Goal: Task Accomplishment & Management: Manage account settings

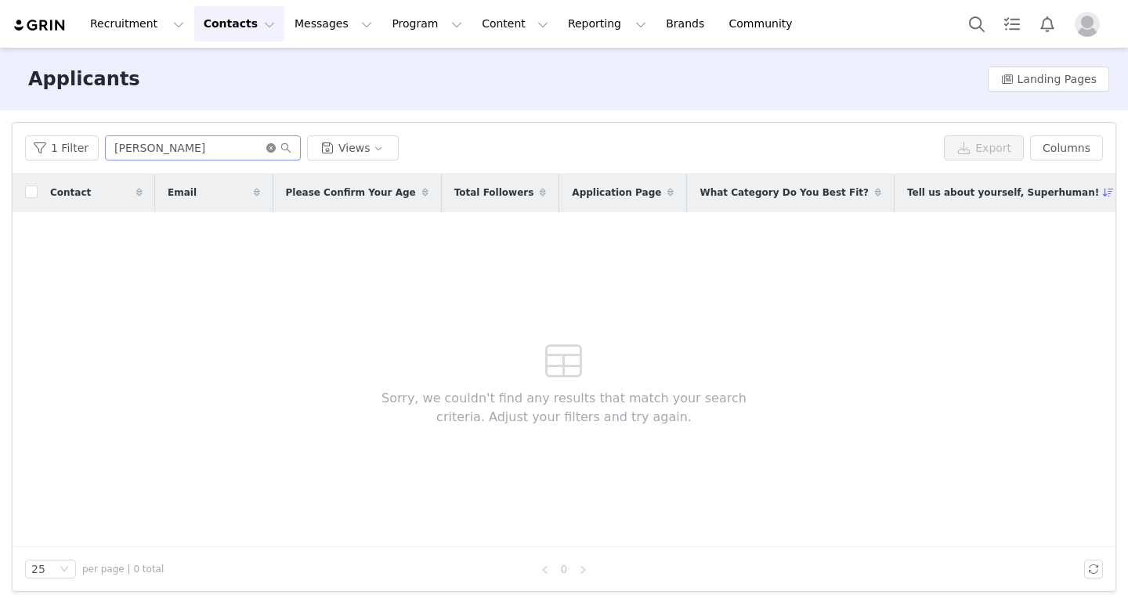
click at [266, 151] on icon "icon: close-circle" at bounding box center [270, 147] width 9 height 9
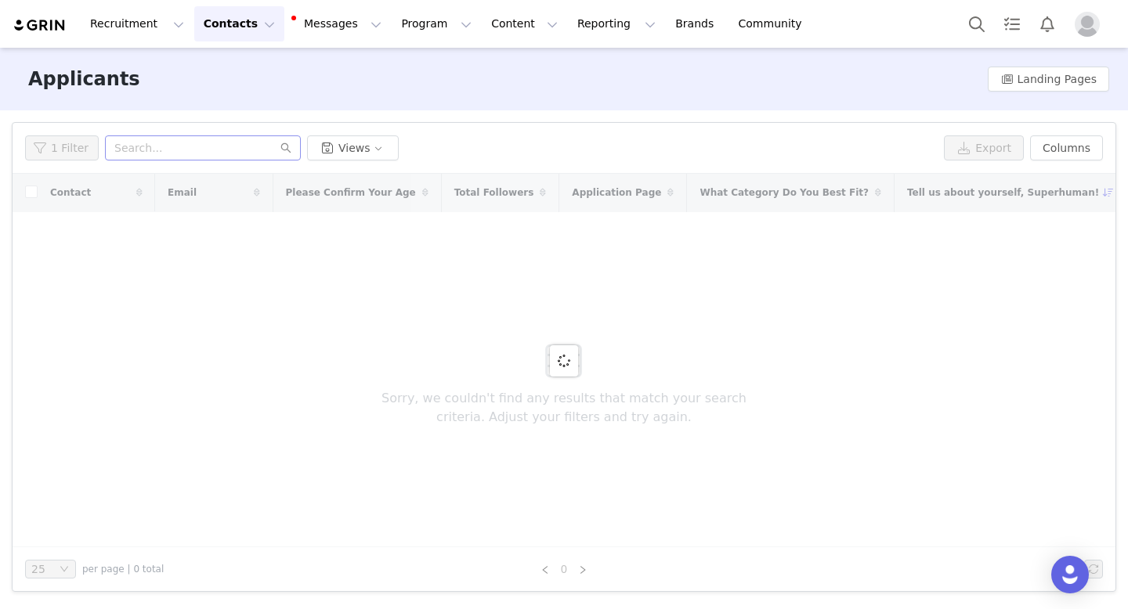
click at [208, 15] on button "Contacts Contacts" at bounding box center [239, 23] width 90 height 35
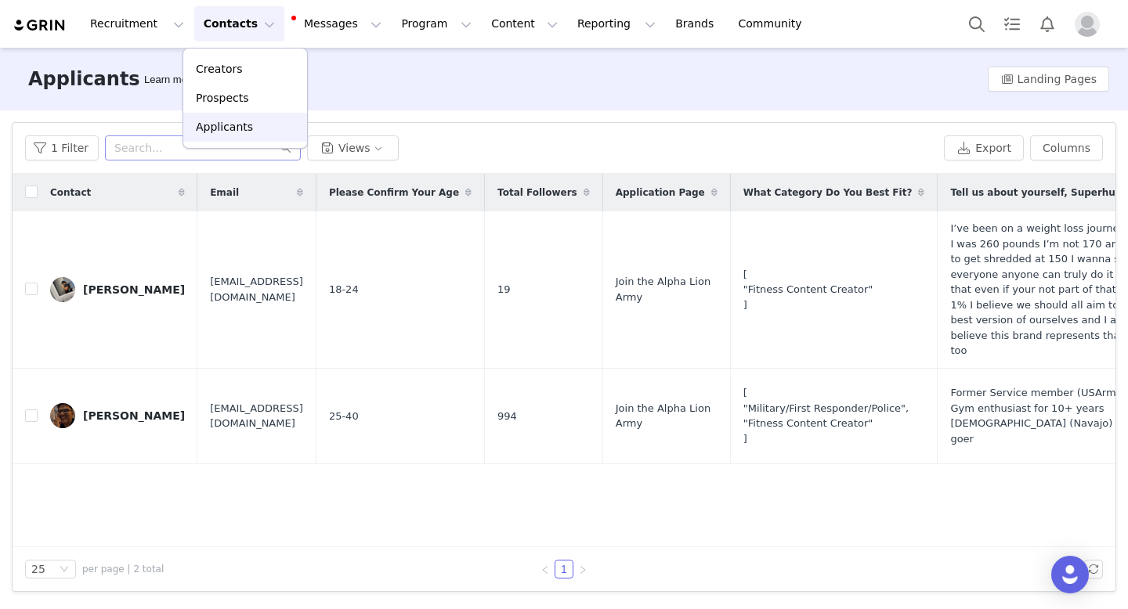
click at [225, 123] on p "Applicants" at bounding box center [224, 127] width 57 height 16
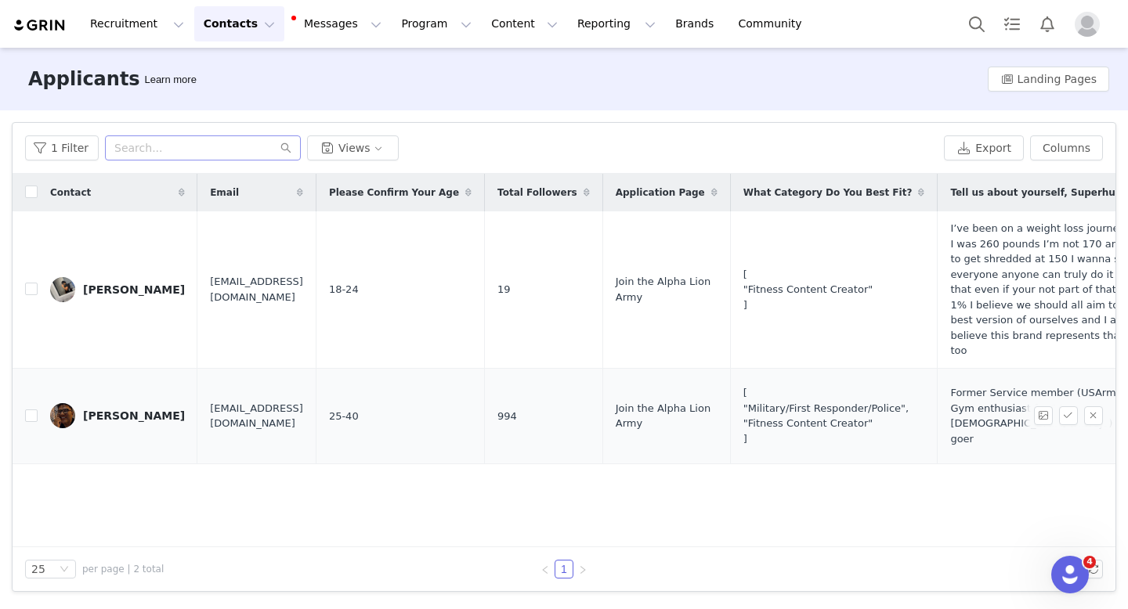
click at [104, 420] on div "MICHAEL BEGODY" at bounding box center [134, 416] width 102 height 13
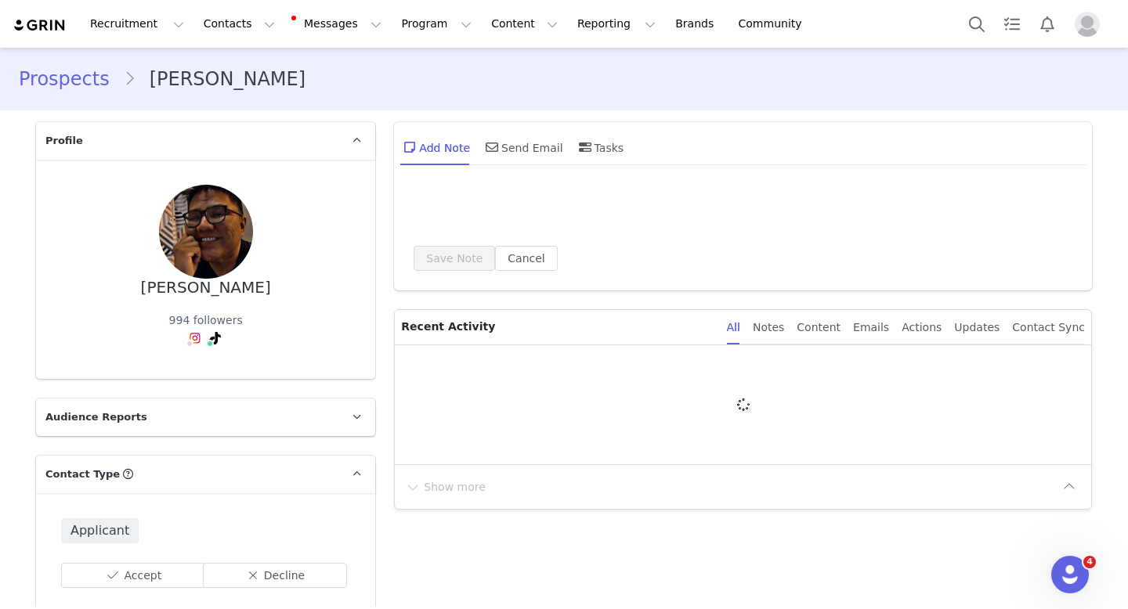
type input "+1 (United States)"
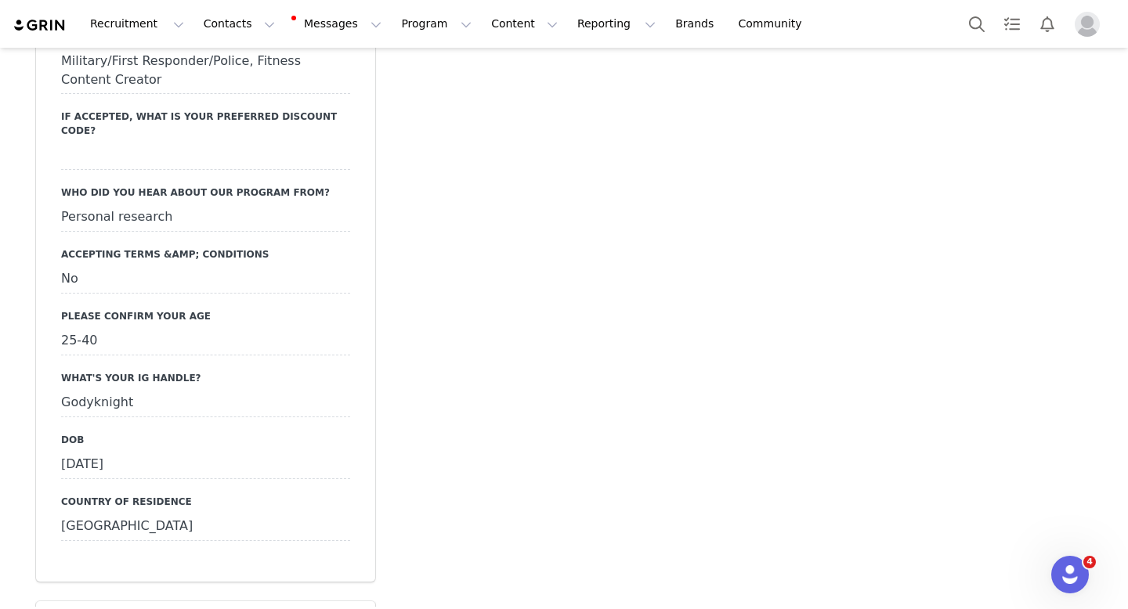
scroll to position [1921, 0]
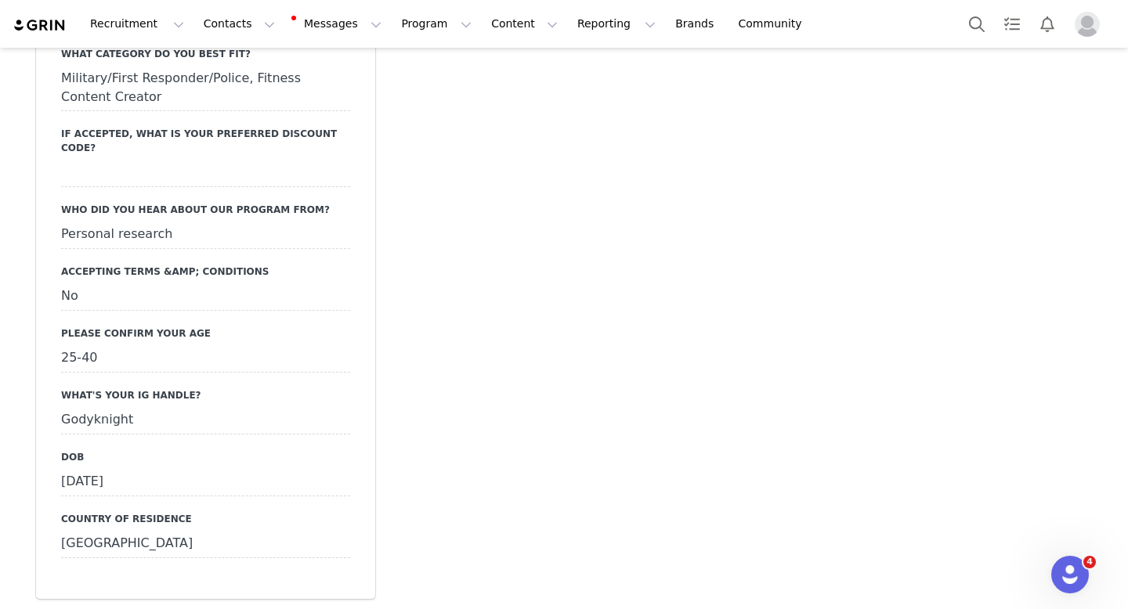
drag, startPoint x: 132, startPoint y: 353, endPoint x: 34, endPoint y: 352, distance: 97.1
click at [36, 353] on div "Are You Active in Social Media? Yes Tell us about yourself, Superhuman! Former …" at bounding box center [205, 171] width 339 height 855
copy div "Godyknight"
click at [507, 288] on div "Add Note Send Email Tasks System Font 12pt To open the popup, press Shift+Enter…" at bounding box center [742, 301] width 716 height 4218
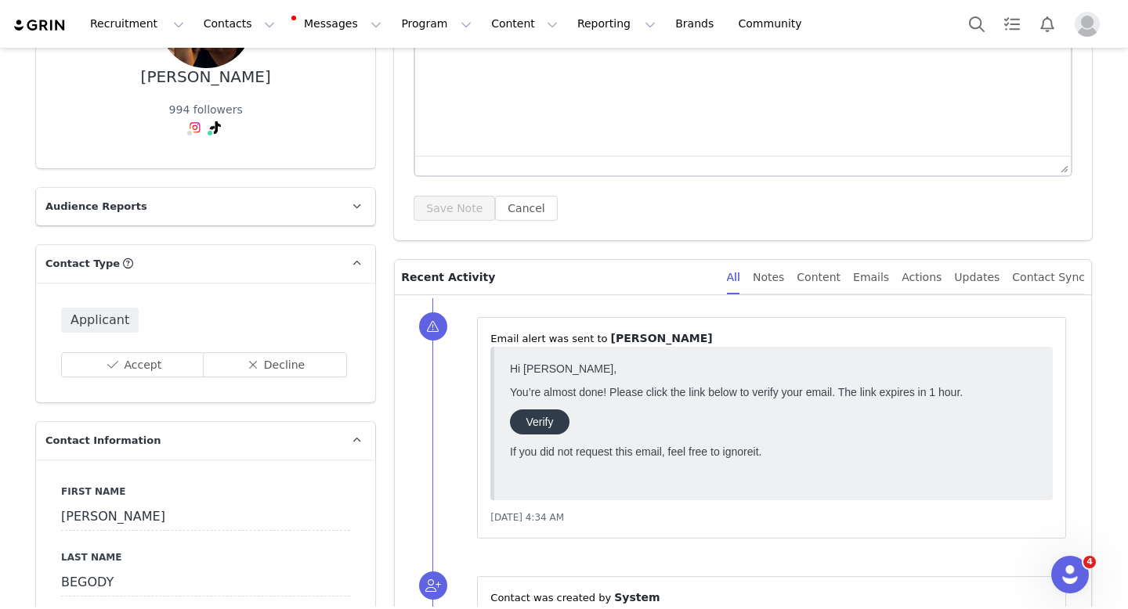
scroll to position [0, 0]
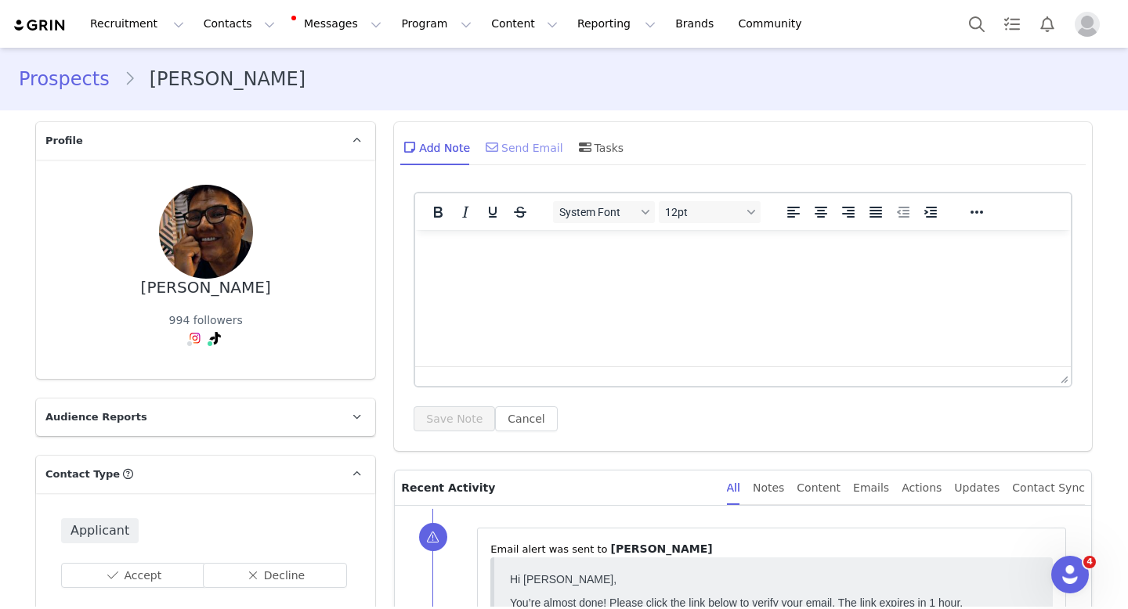
click at [519, 153] on div "Send Email" at bounding box center [522, 147] width 81 height 38
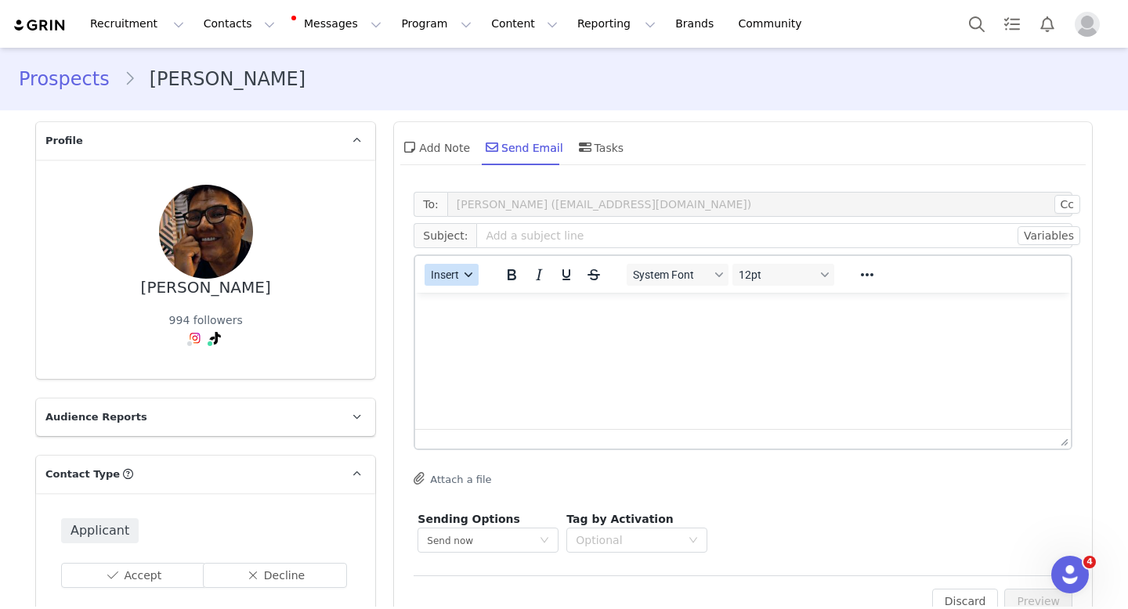
click at [442, 276] on span "Insert" at bounding box center [445, 275] width 28 height 13
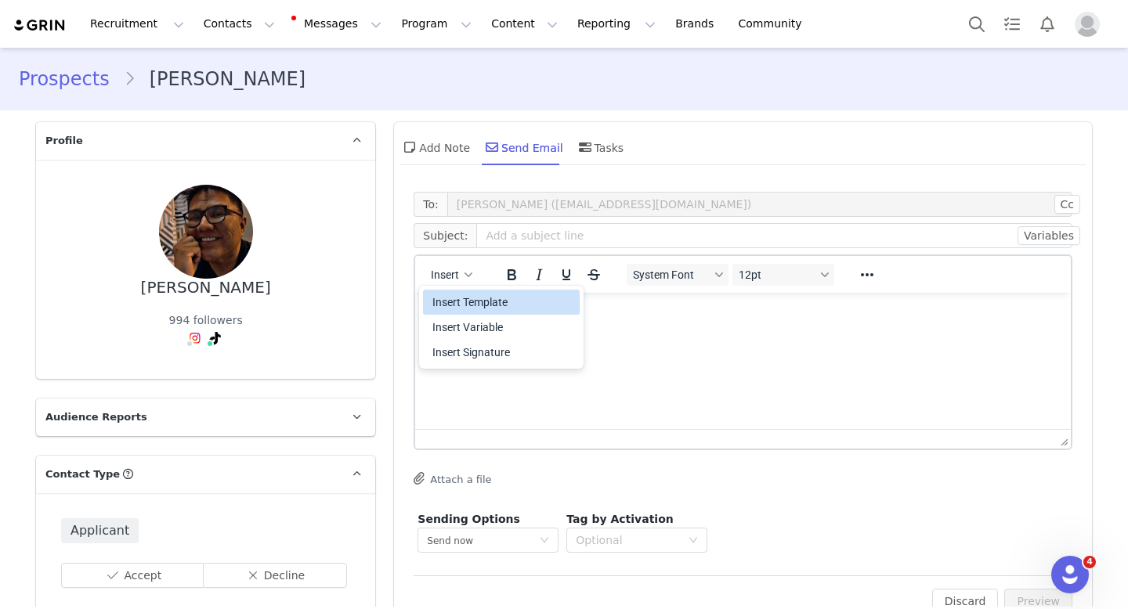
click at [480, 305] on div "Insert Template" at bounding box center [502, 302] width 141 height 19
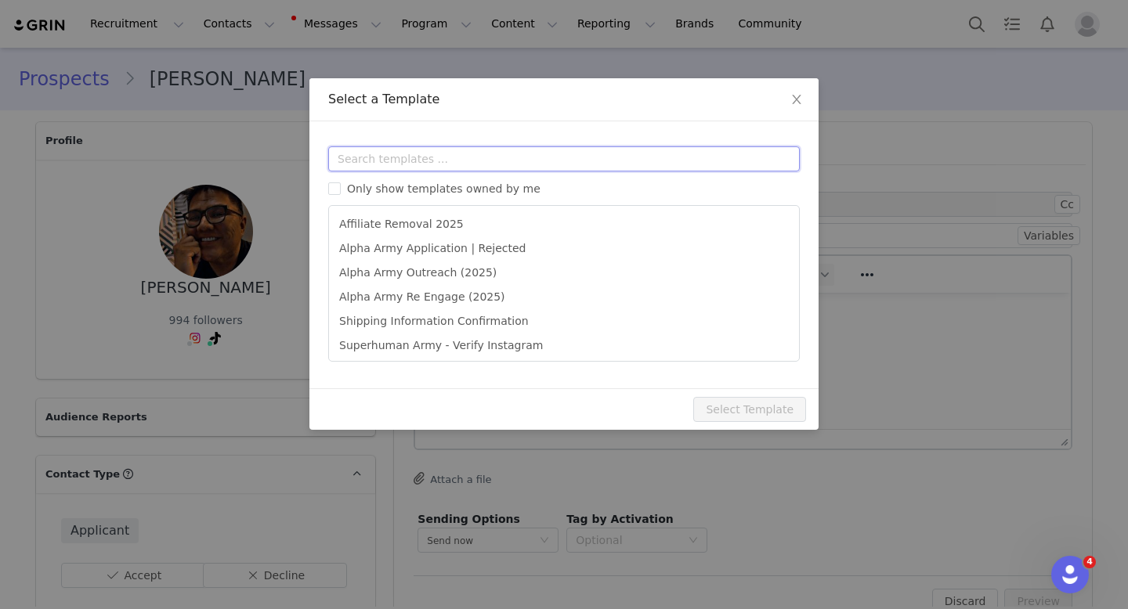
click at [453, 159] on input "text" at bounding box center [563, 158] width 471 height 25
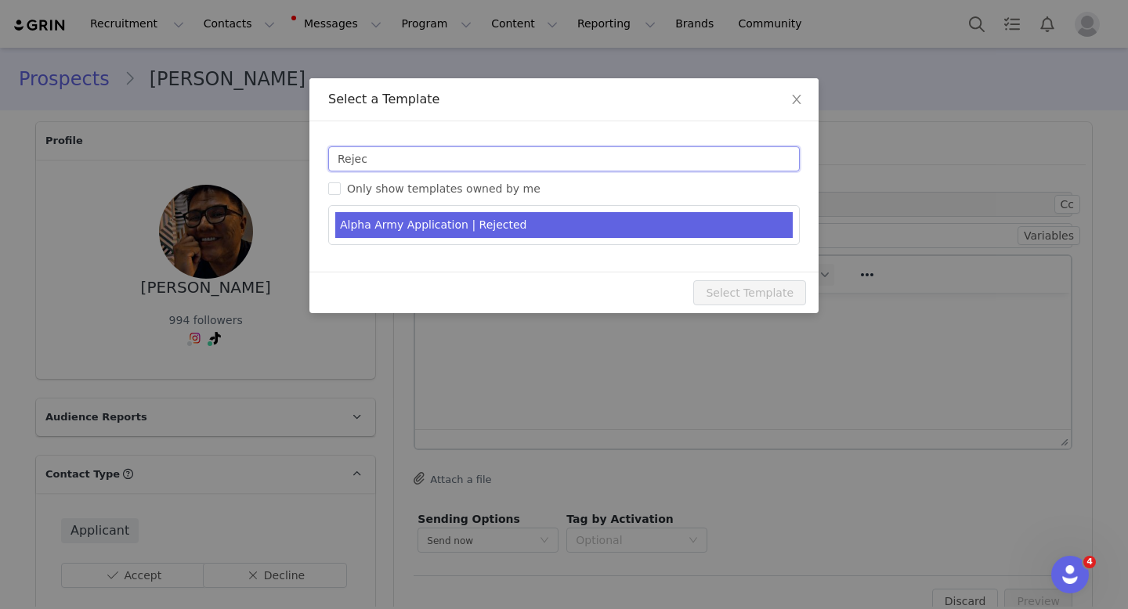
type input "Rejec"
type input "Alpha Army Application | Rejected"
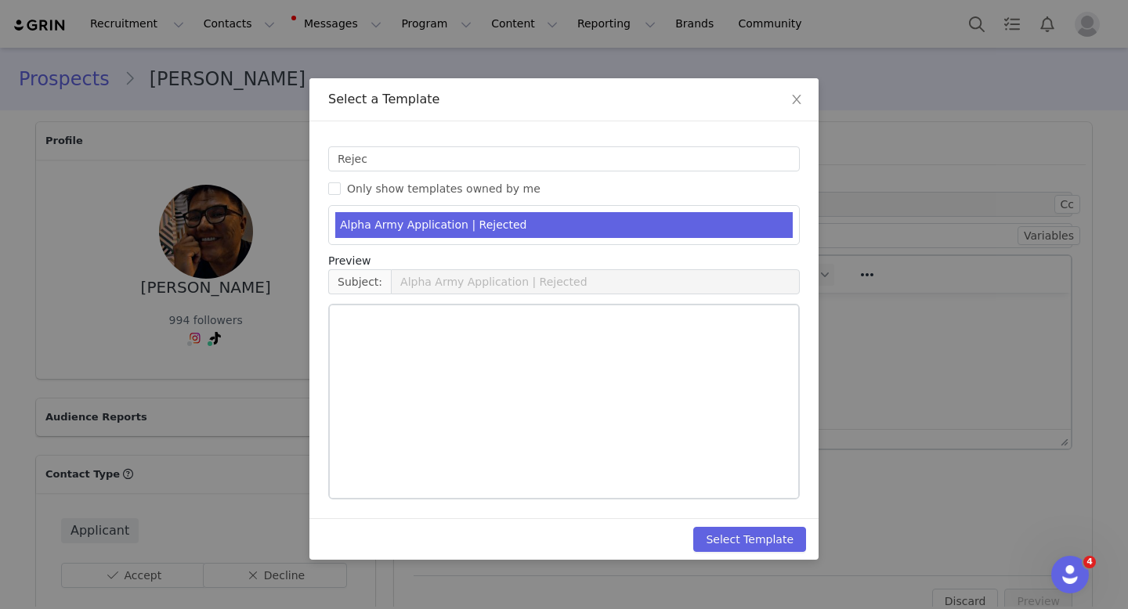
click at [439, 236] on li "Alpha Army Application | Rejected" at bounding box center [563, 225] width 457 height 26
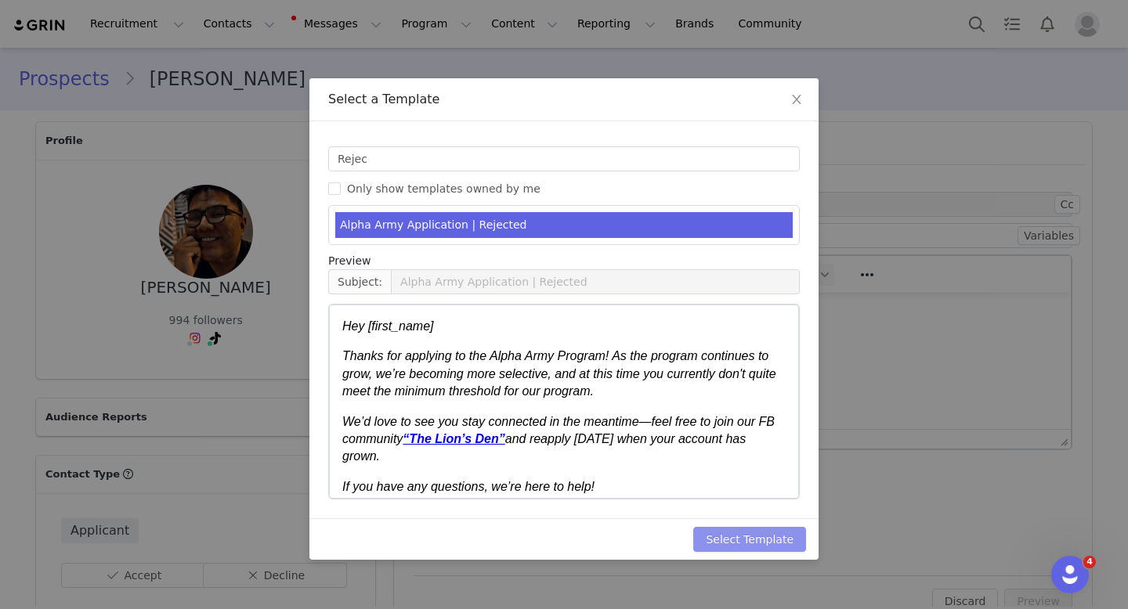
click at [763, 540] on button "Select Template" at bounding box center [749, 539] width 113 height 25
type input "Alpha Army Application | Rejected"
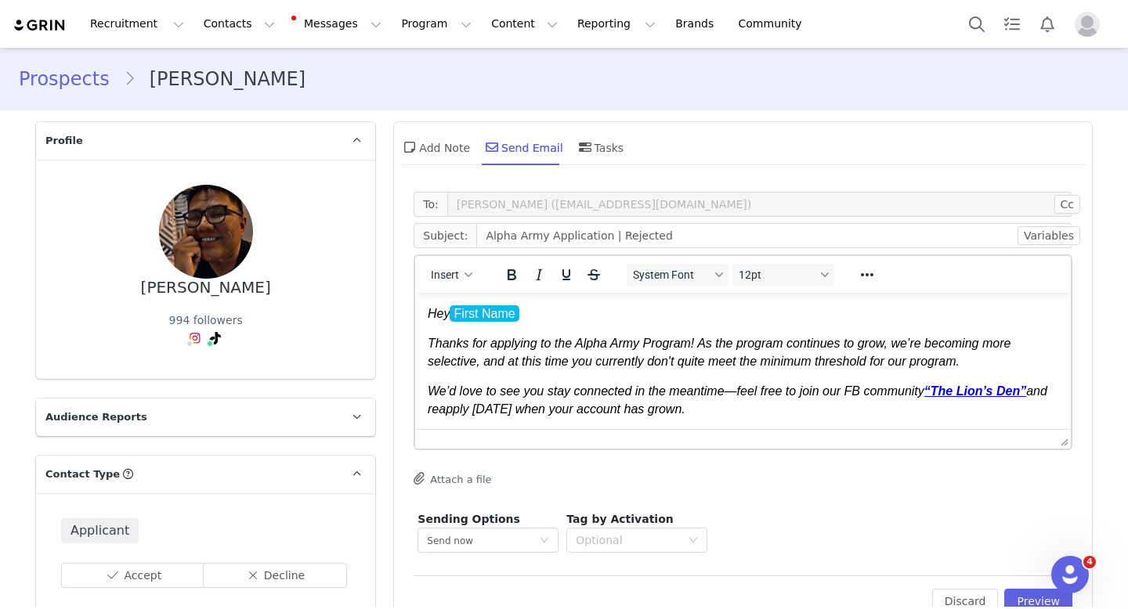
click at [656, 319] on p "Hey First Name ﻿" at bounding box center [743, 313] width 630 height 17
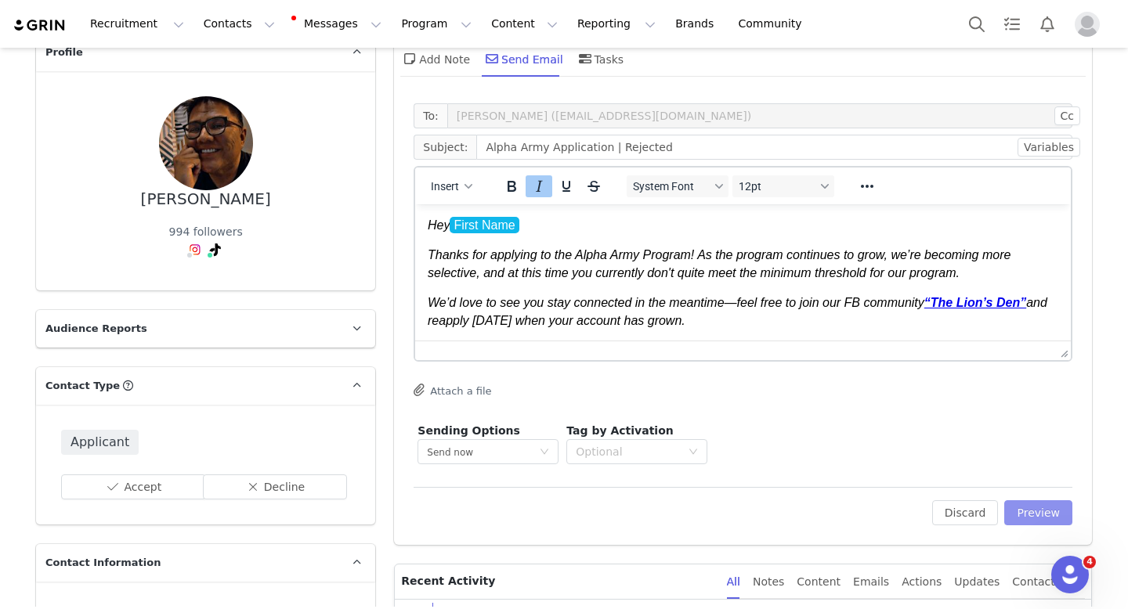
click at [1030, 512] on button "Preview" at bounding box center [1038, 512] width 68 height 25
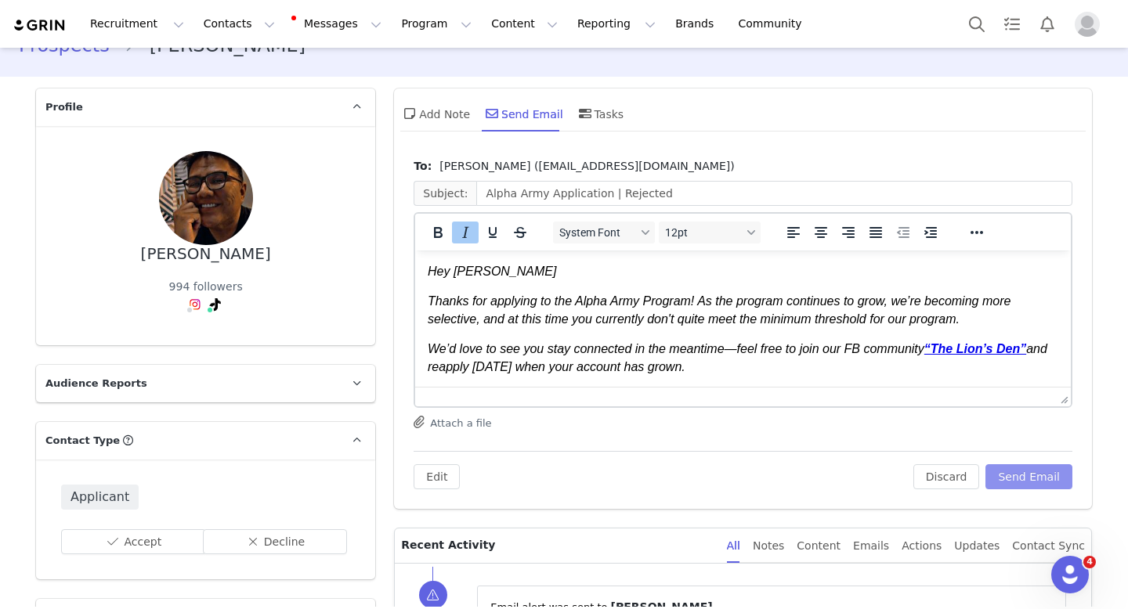
scroll to position [27, 0]
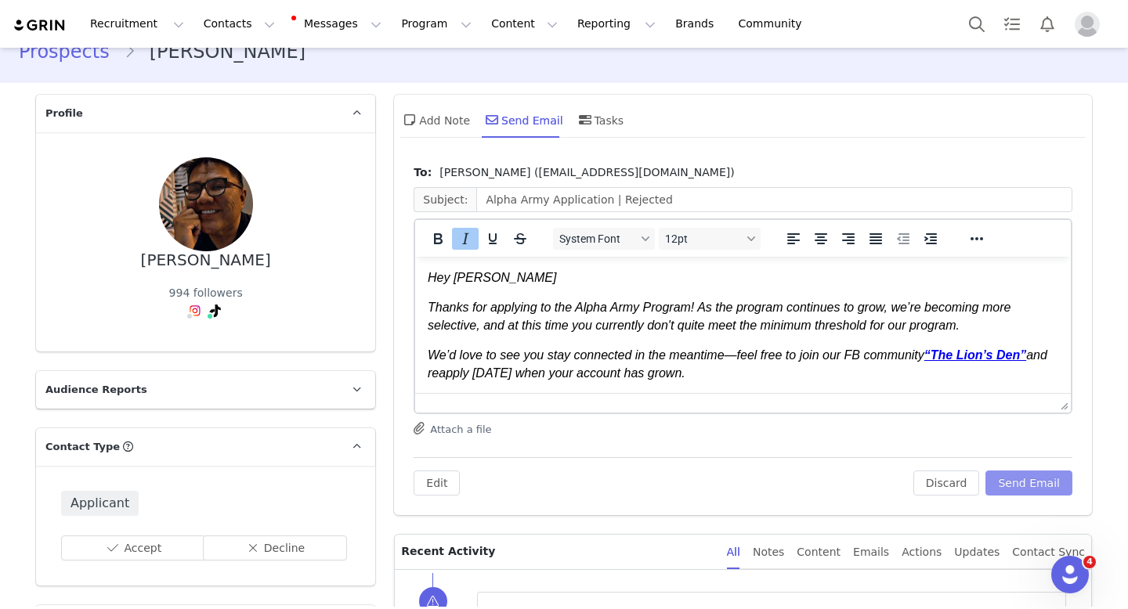
click at [1022, 483] on button "Send Email" at bounding box center [1028, 483] width 87 height 25
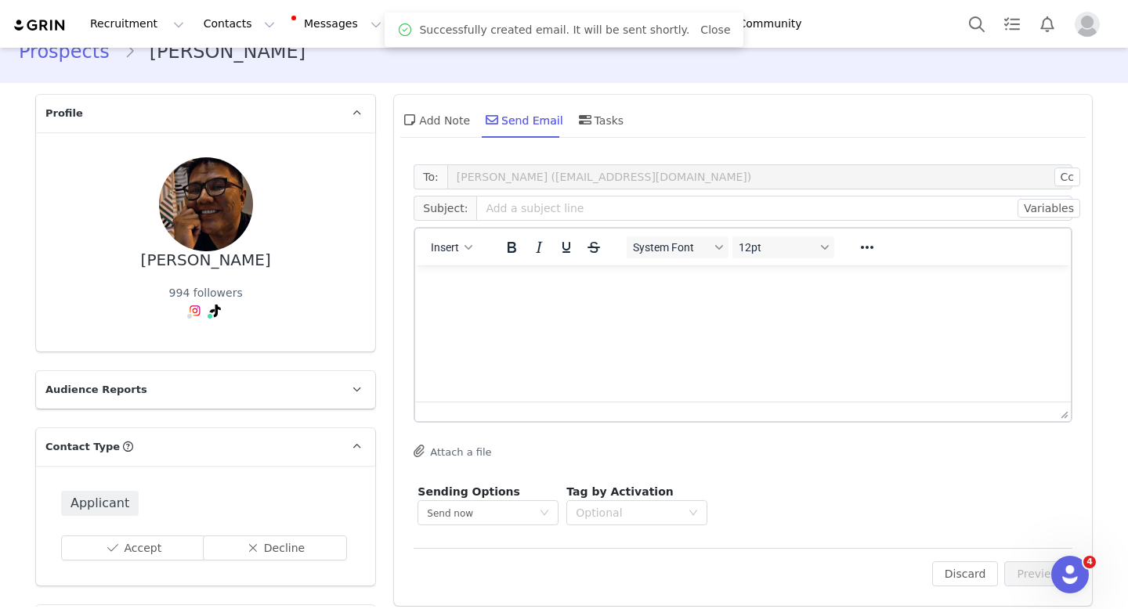
scroll to position [0, 0]
click at [433, 129] on div "Add Note" at bounding box center [435, 120] width 70 height 38
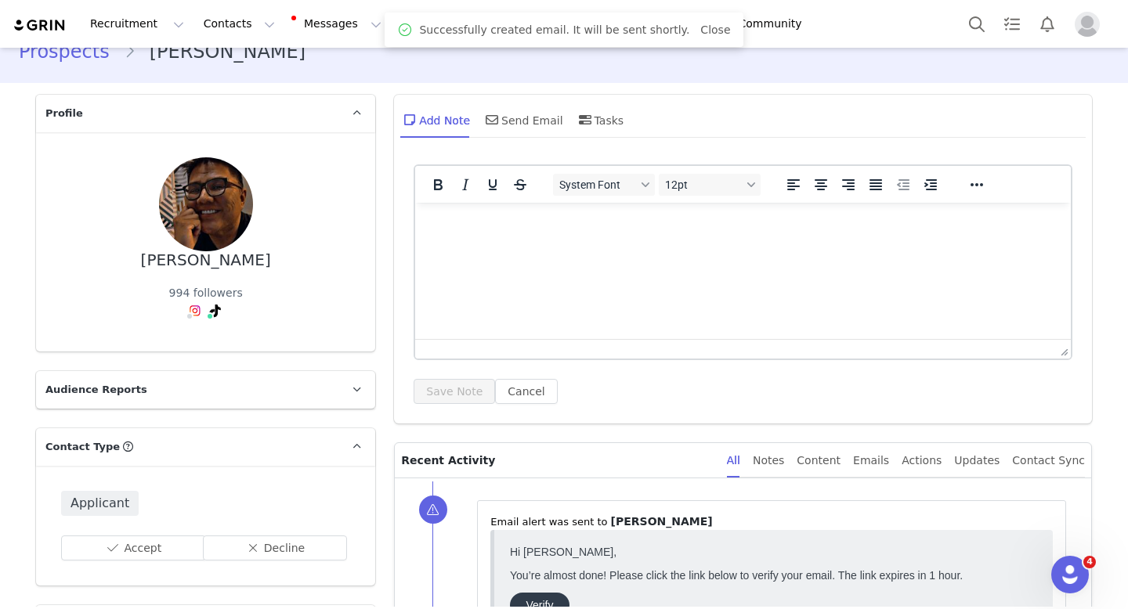
click at [500, 240] on html at bounding box center [742, 224] width 655 height 42
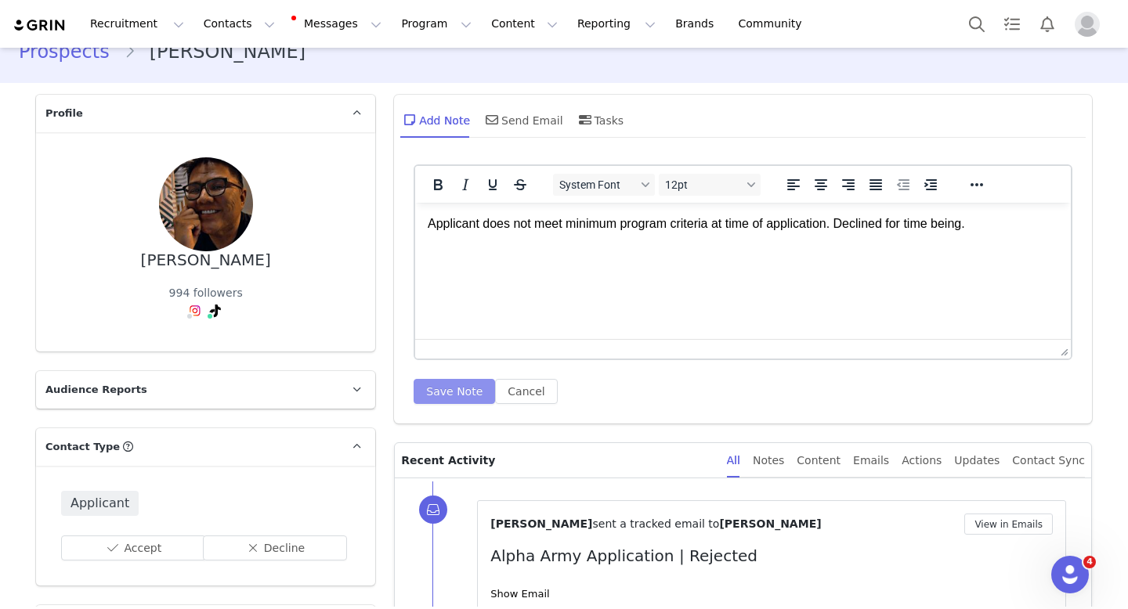
click at [453, 394] on button "Save Note" at bounding box center [453, 391] width 81 height 25
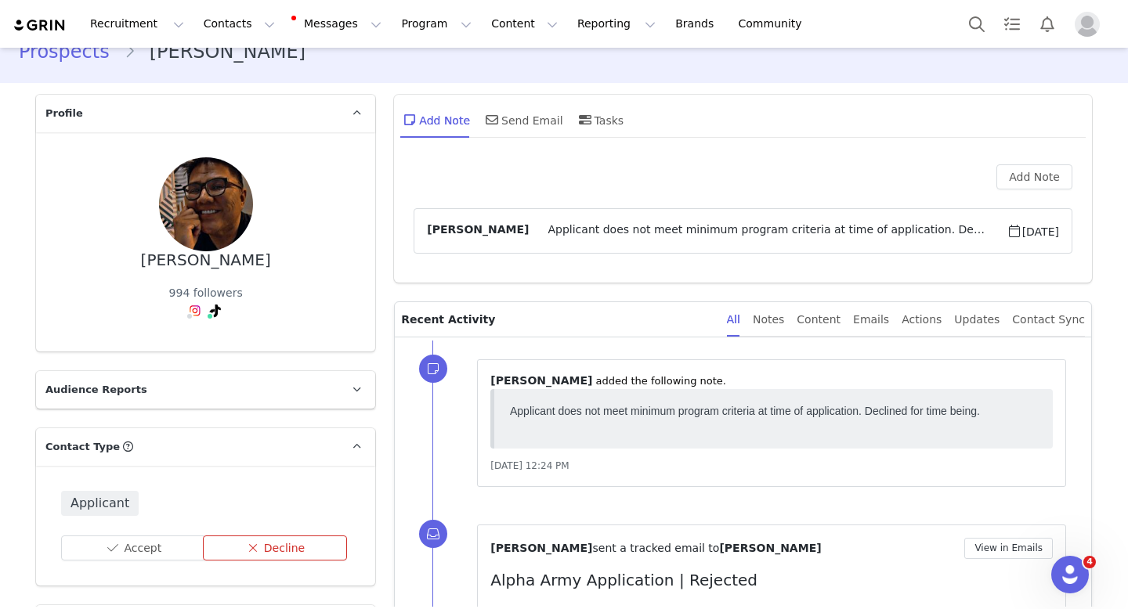
click at [304, 552] on button "Decline" at bounding box center [275, 548] width 145 height 25
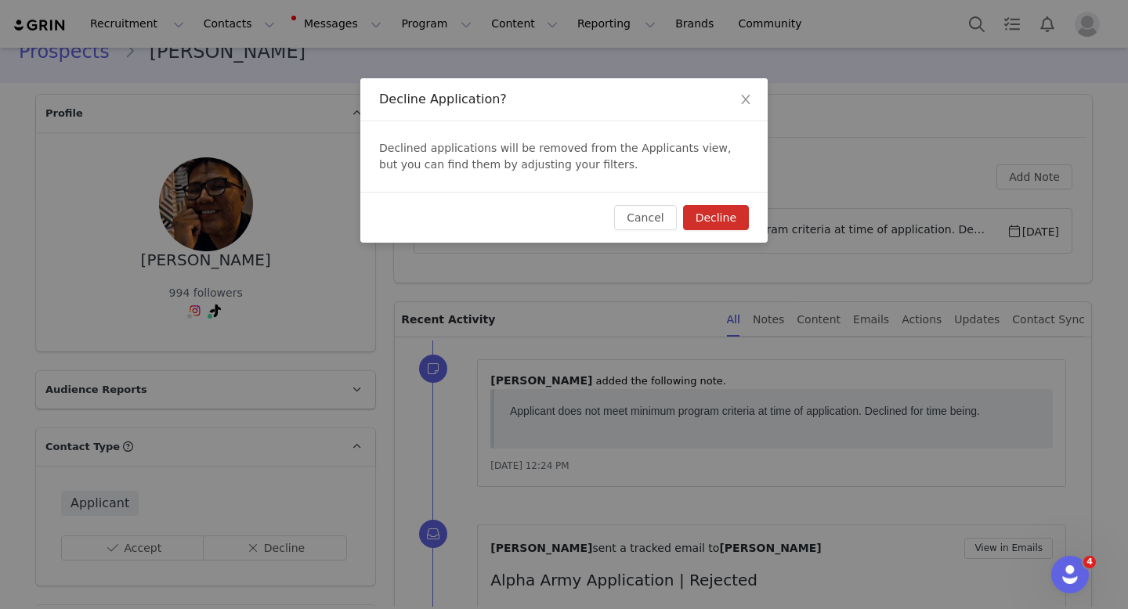
click at [727, 212] on button "Decline" at bounding box center [716, 217] width 66 height 25
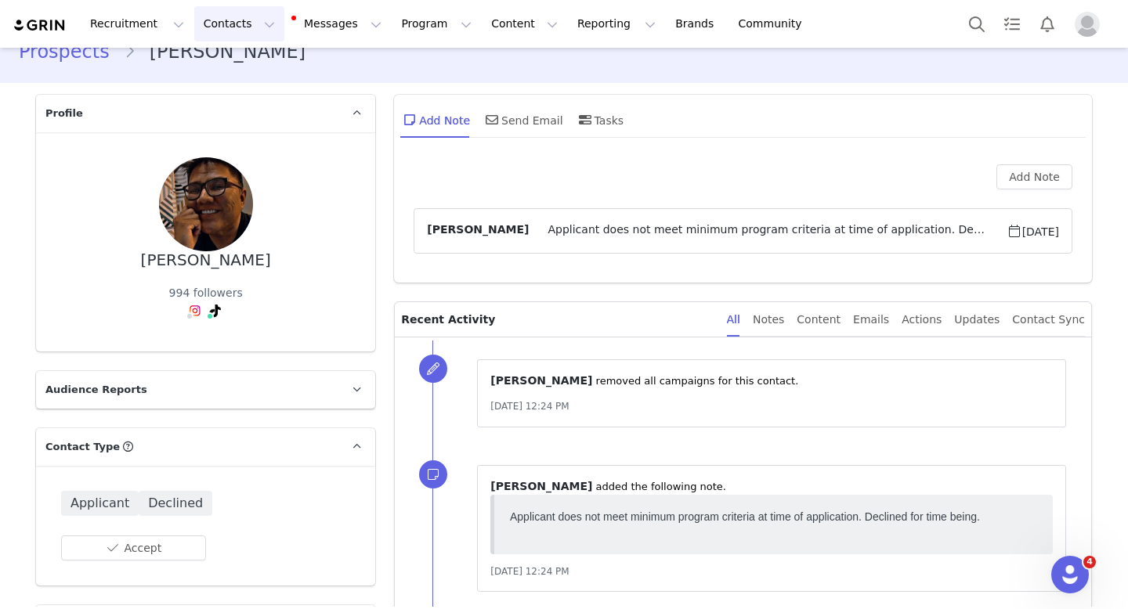
click at [244, 32] on button "Contacts Contacts" at bounding box center [239, 23] width 90 height 35
click at [229, 132] on p "Applicants" at bounding box center [224, 127] width 57 height 16
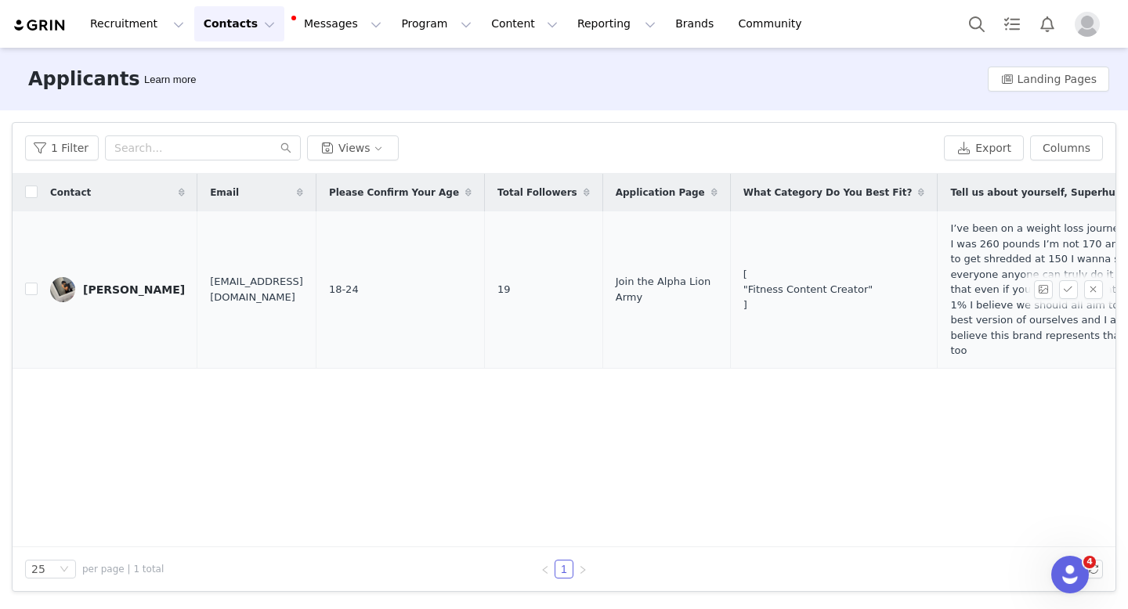
click at [135, 292] on div "Christopher Cacique" at bounding box center [134, 289] width 102 height 13
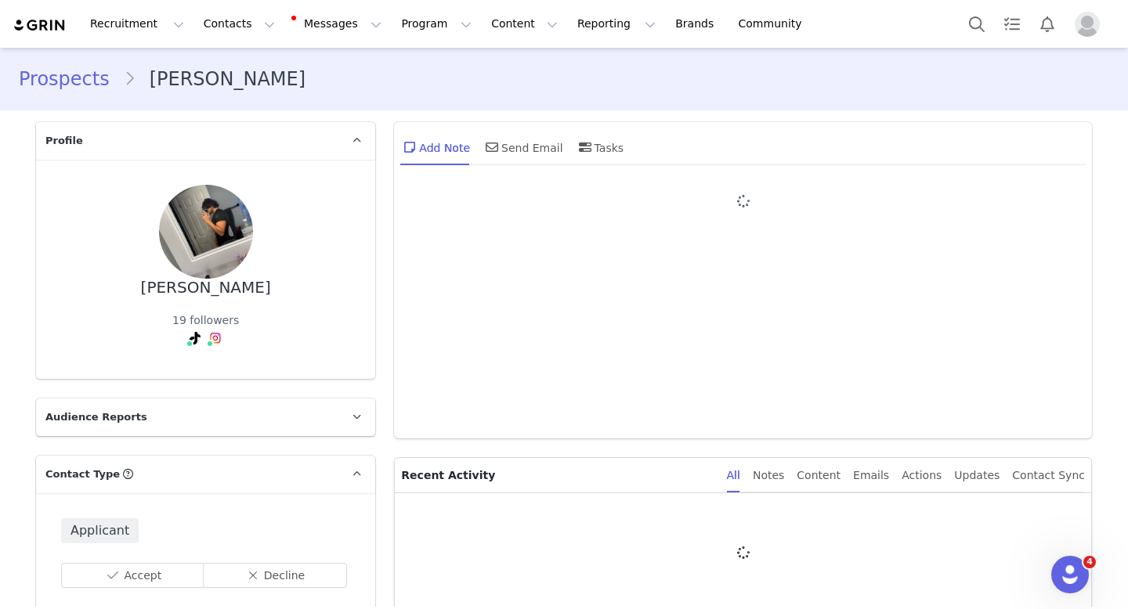
type input "+1 ([GEOGRAPHIC_DATA])"
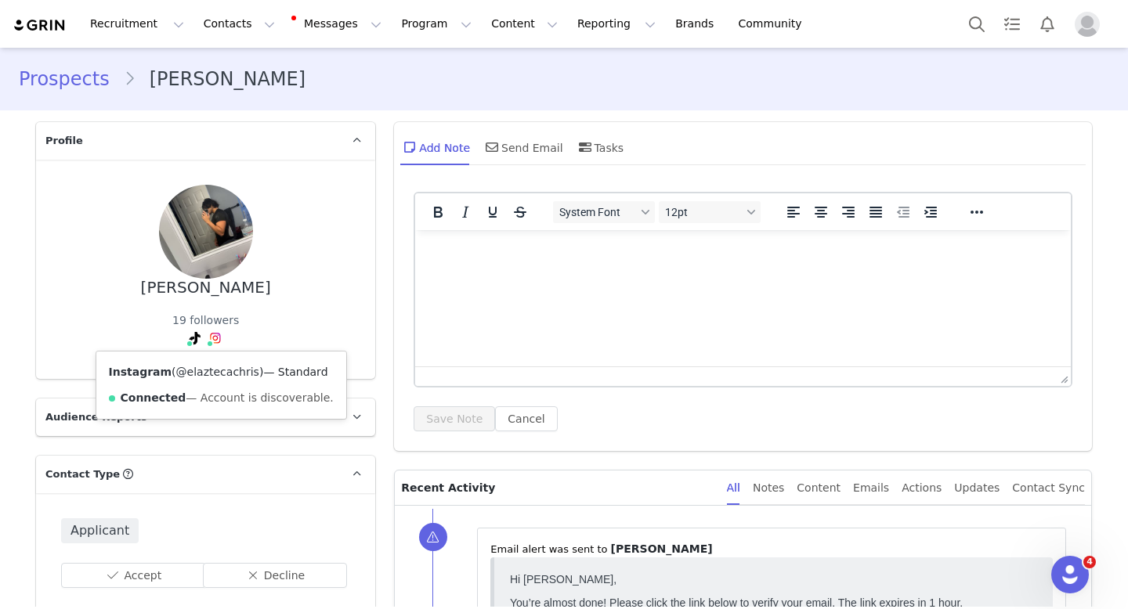
click at [215, 366] on link "@elaztecachris" at bounding box center [217, 372] width 83 height 13
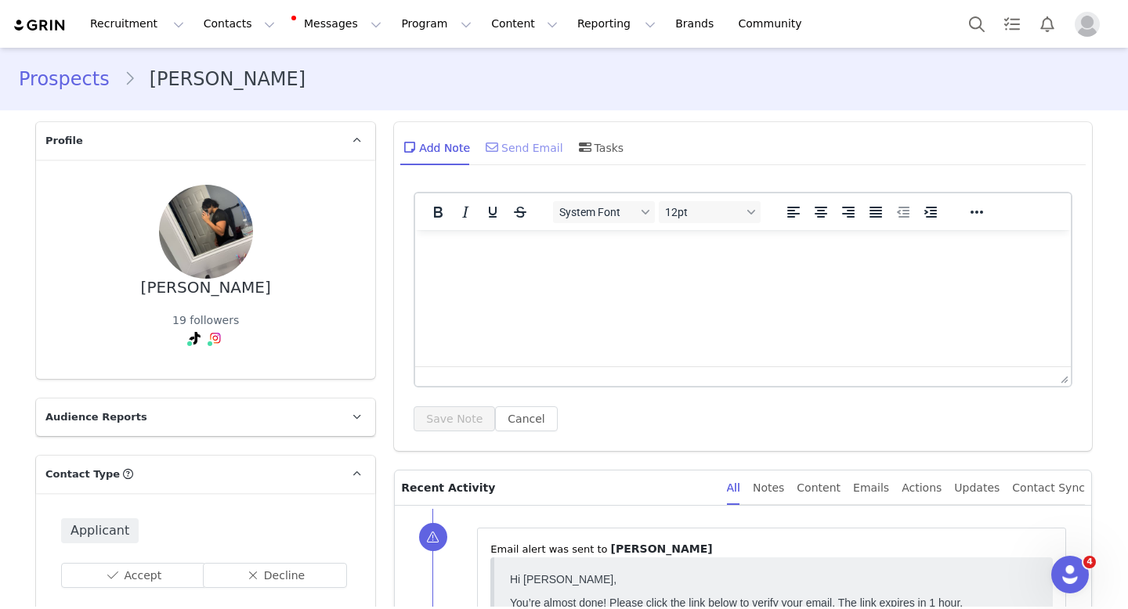
click at [506, 143] on div "Send Email" at bounding box center [522, 147] width 81 height 38
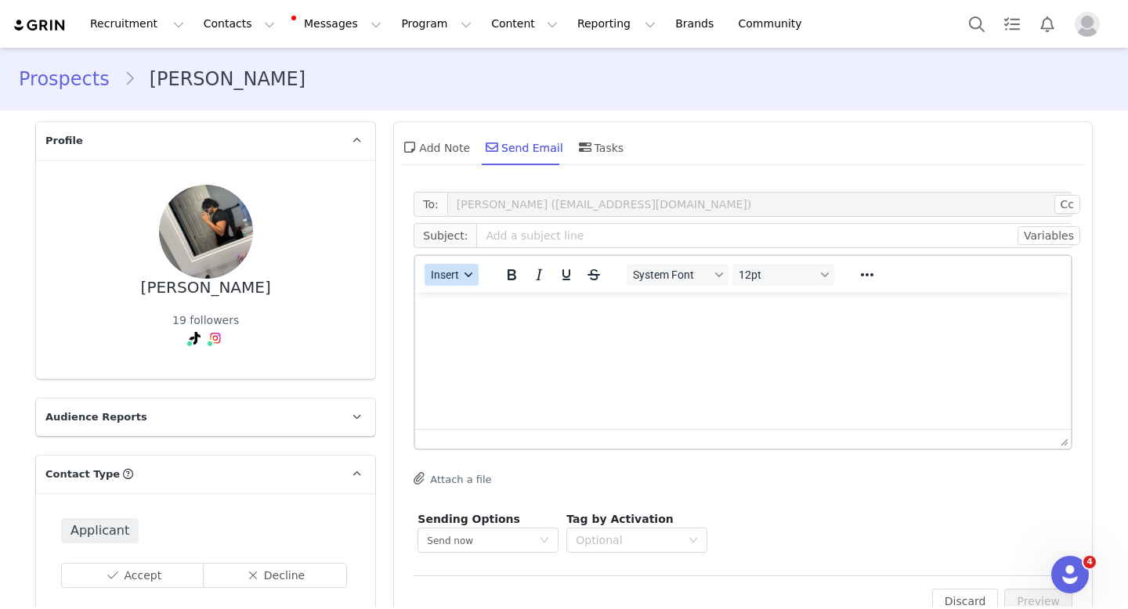
click at [439, 278] on span "Insert" at bounding box center [445, 275] width 28 height 13
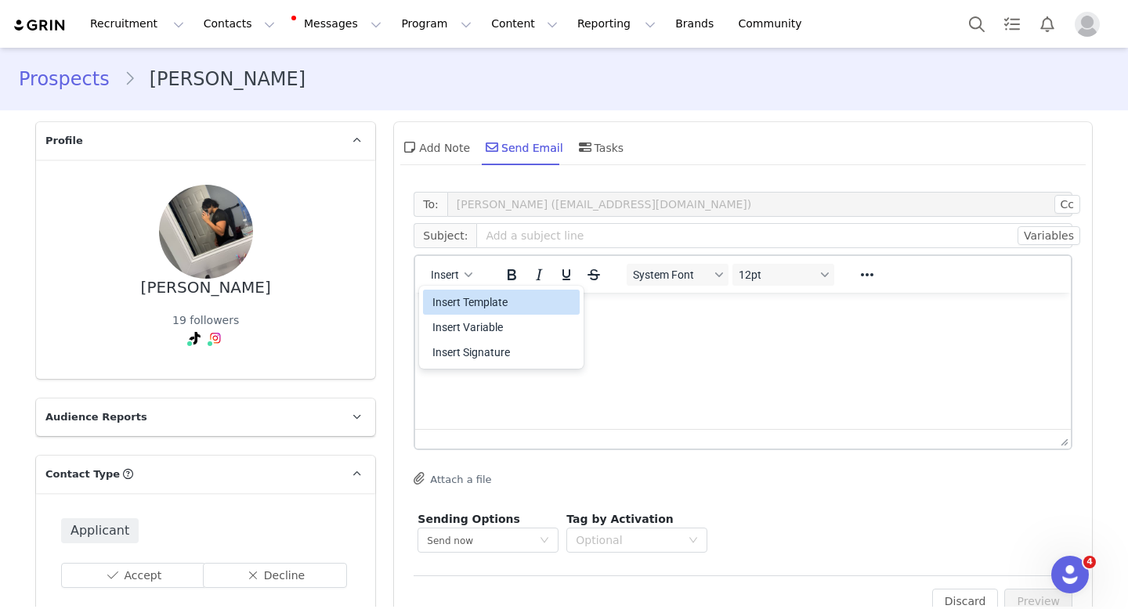
click at [481, 298] on div "Insert Template" at bounding box center [502, 302] width 141 height 19
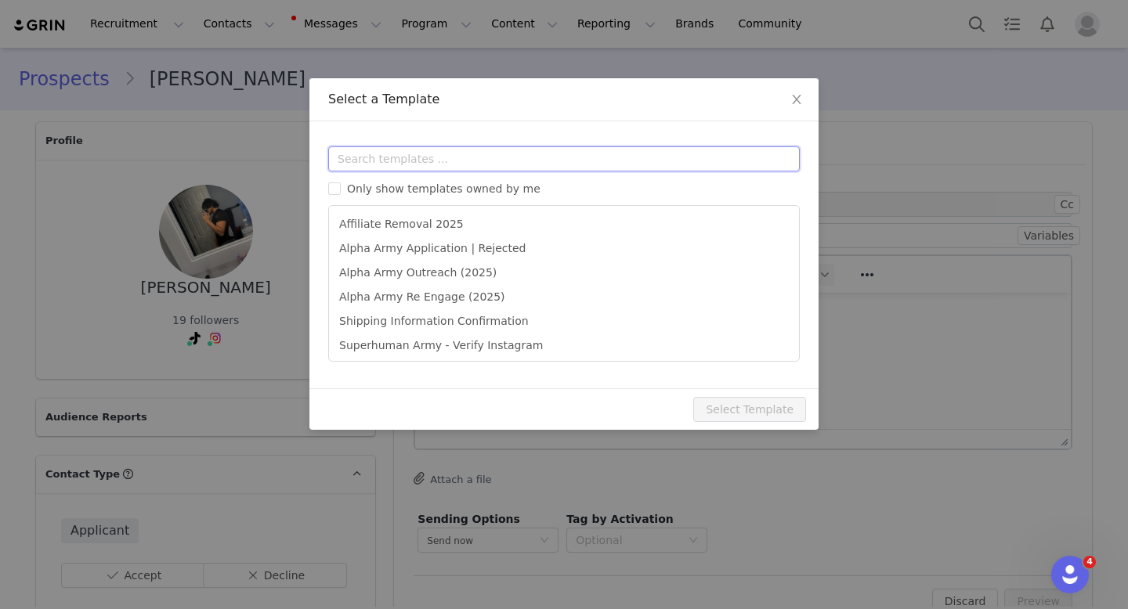
click at [475, 161] on input "text" at bounding box center [563, 158] width 471 height 25
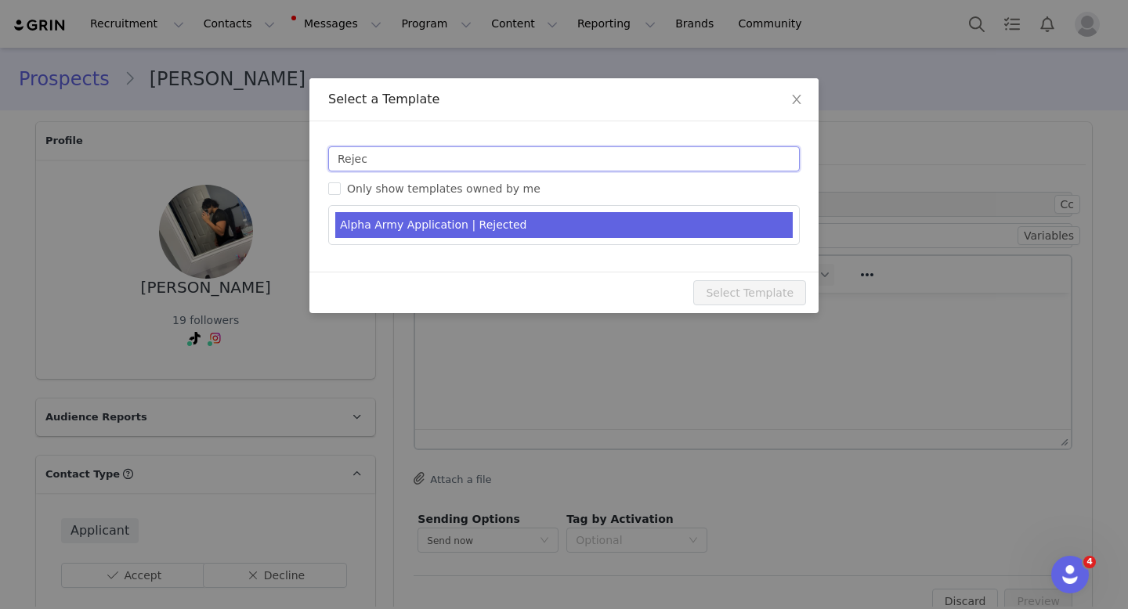
type input "Rejec"
type input "Alpha Army Application | Rejected"
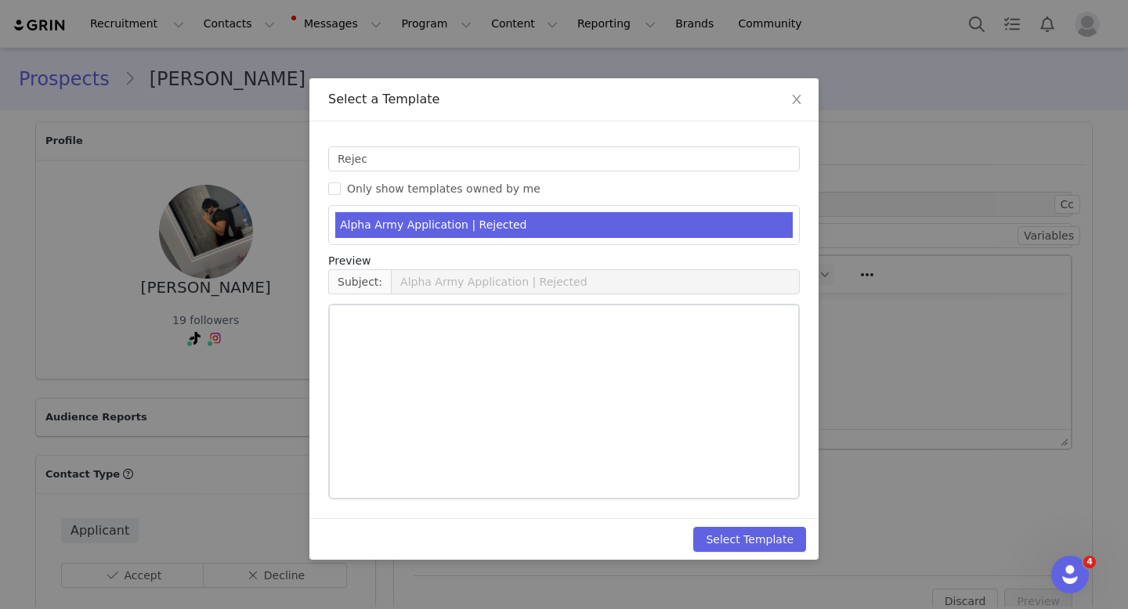
click at [459, 221] on li "Alpha Army Application | Rejected" at bounding box center [563, 225] width 457 height 26
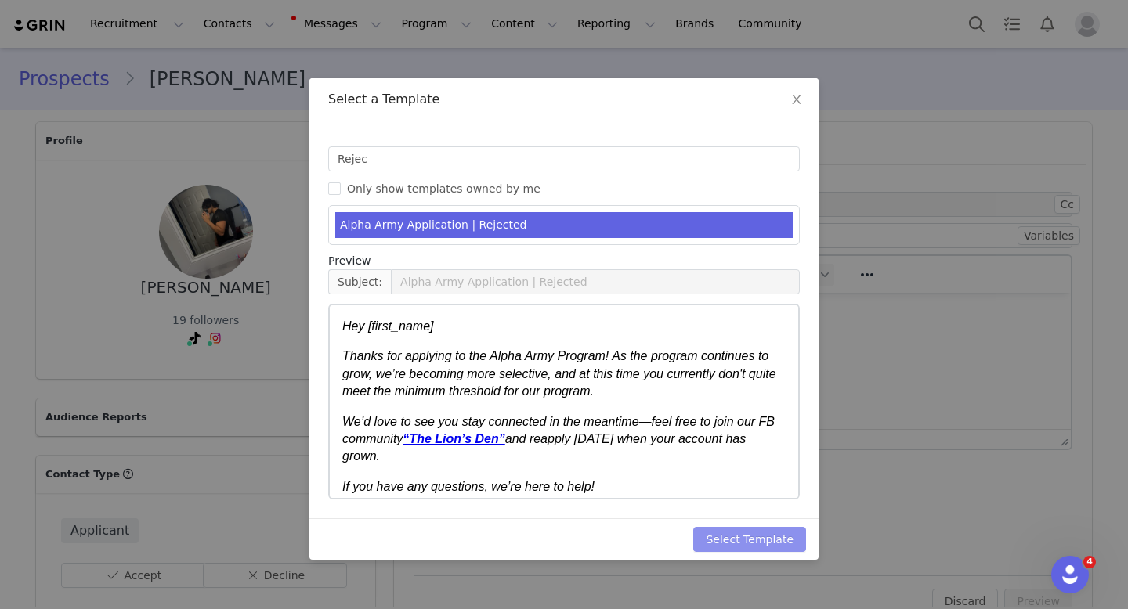
click at [756, 547] on button "Select Template" at bounding box center [749, 539] width 113 height 25
type input "Alpha Army Application | Rejected"
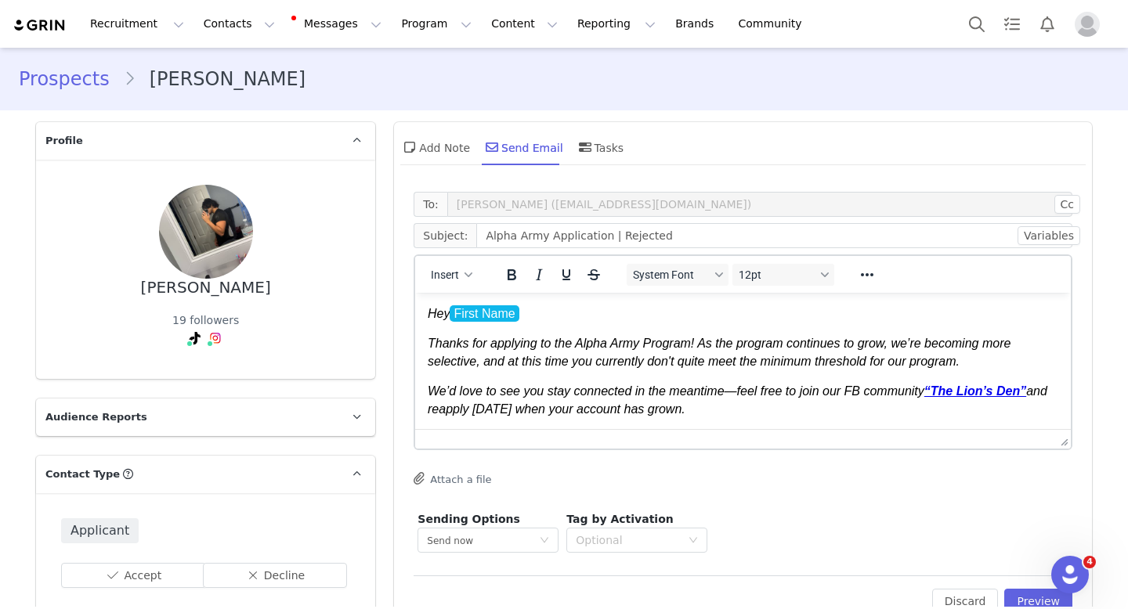
click at [620, 320] on p "Hey First Name ﻿" at bounding box center [743, 313] width 630 height 17
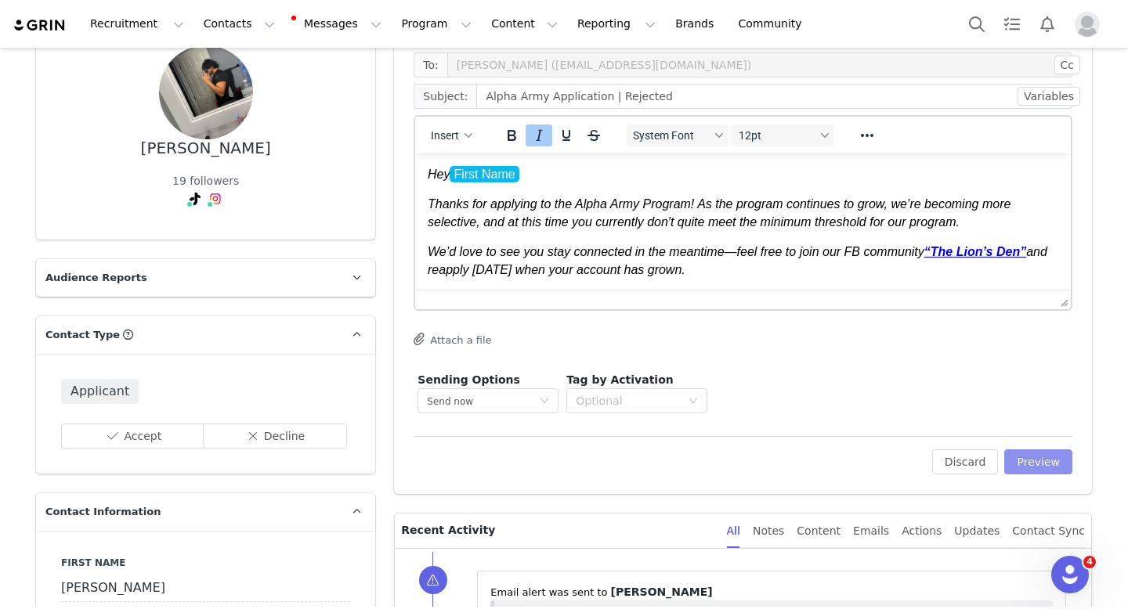
click at [1034, 453] on button "Preview" at bounding box center [1038, 461] width 68 height 25
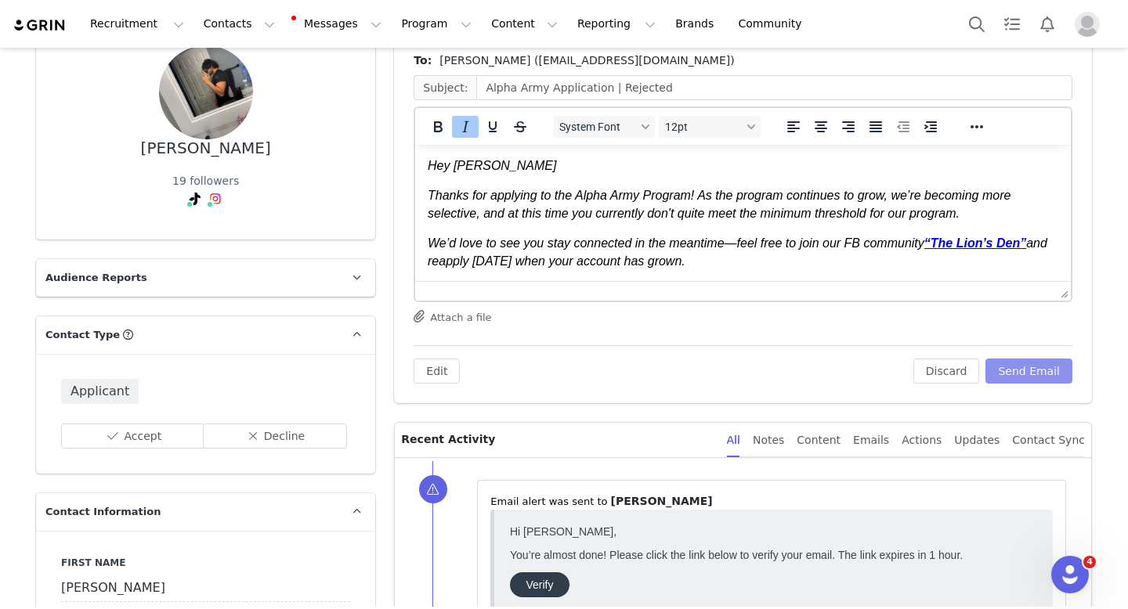
scroll to position [52, 0]
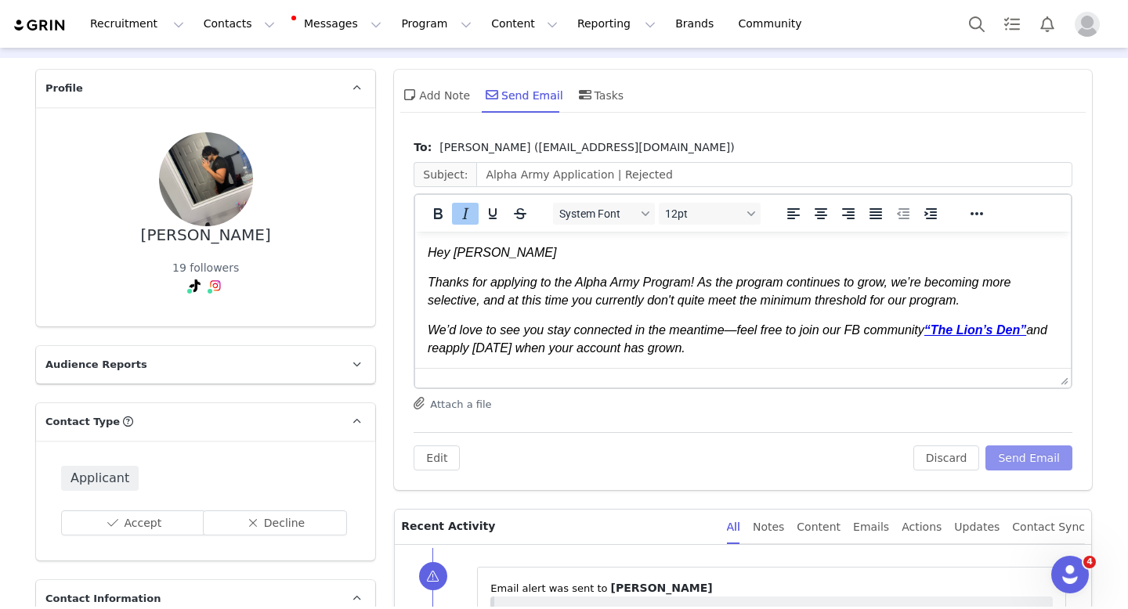
click at [1050, 457] on button "Send Email" at bounding box center [1028, 458] width 87 height 25
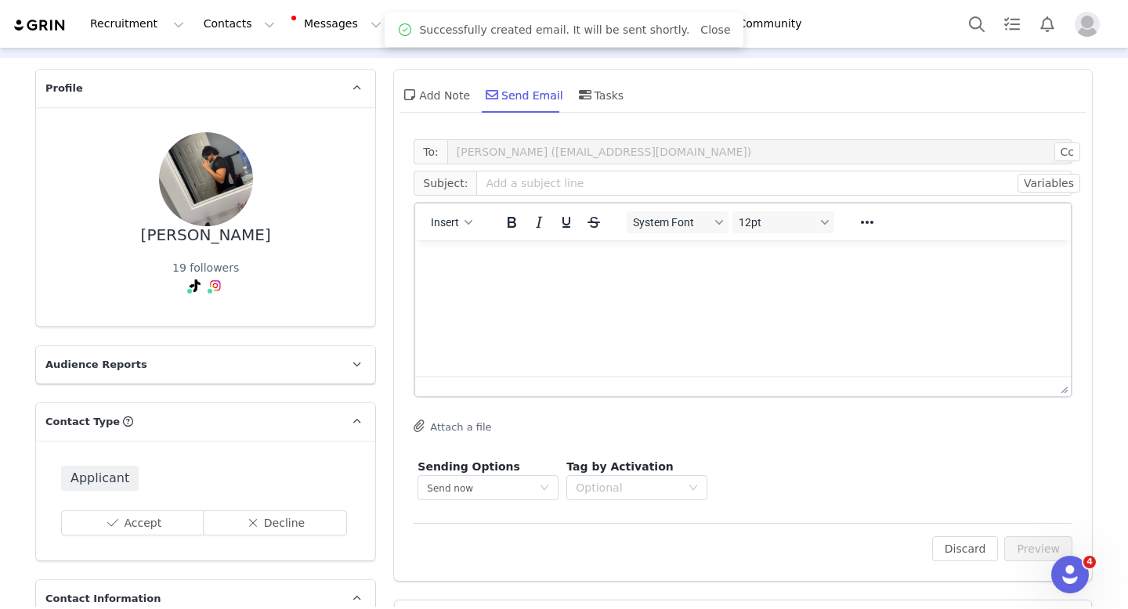
scroll to position [0, 0]
click at [424, 97] on div "Add Note" at bounding box center [435, 95] width 70 height 38
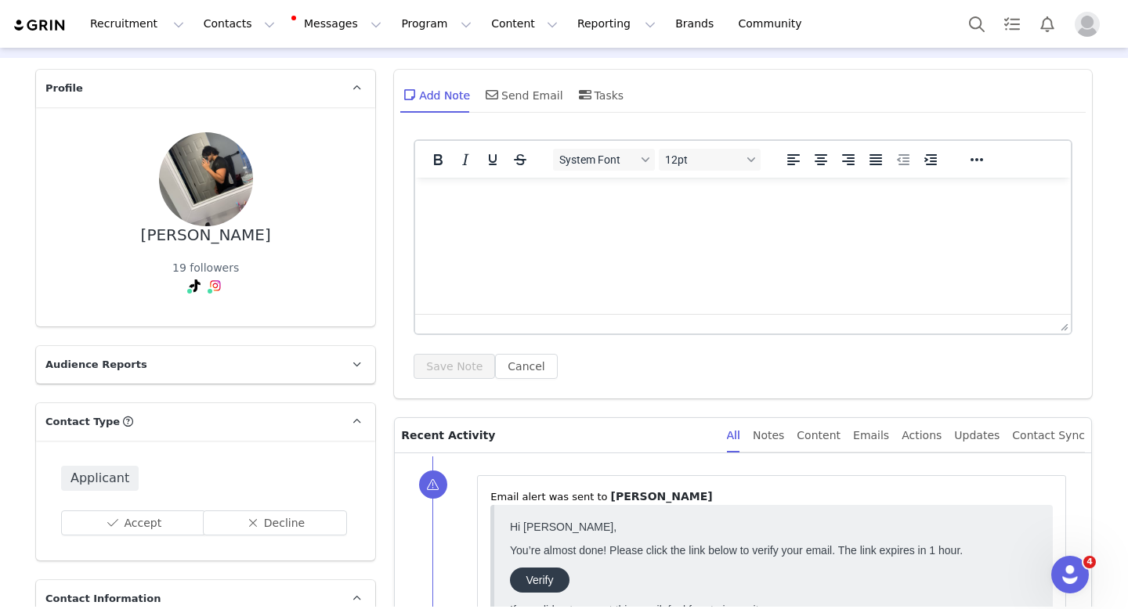
click at [530, 220] on html at bounding box center [742, 199] width 655 height 42
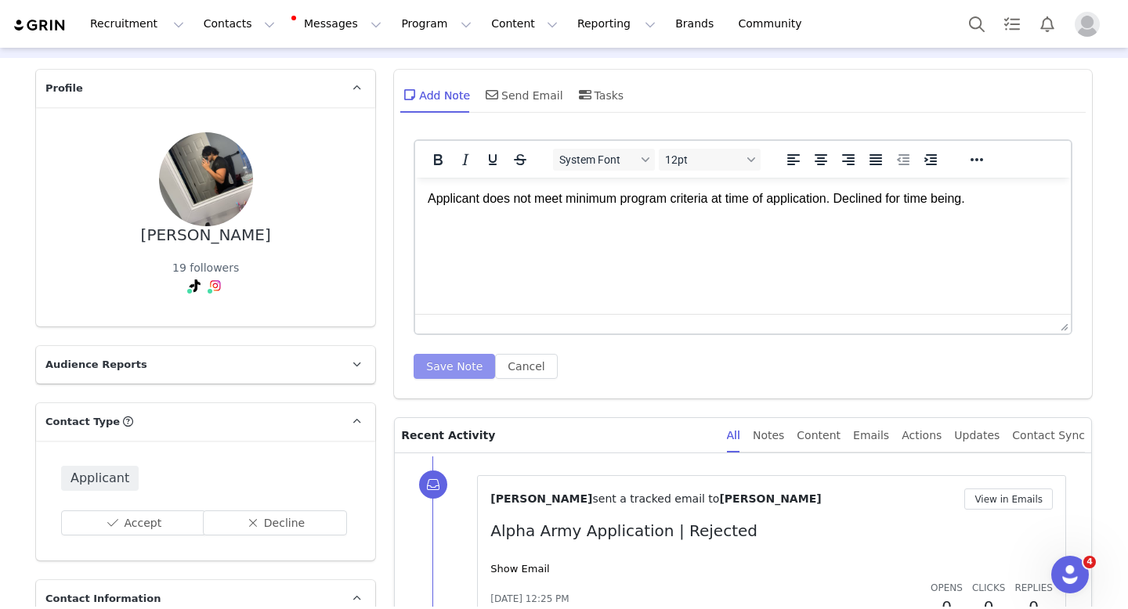
click at [442, 363] on button "Save Note" at bounding box center [453, 366] width 81 height 25
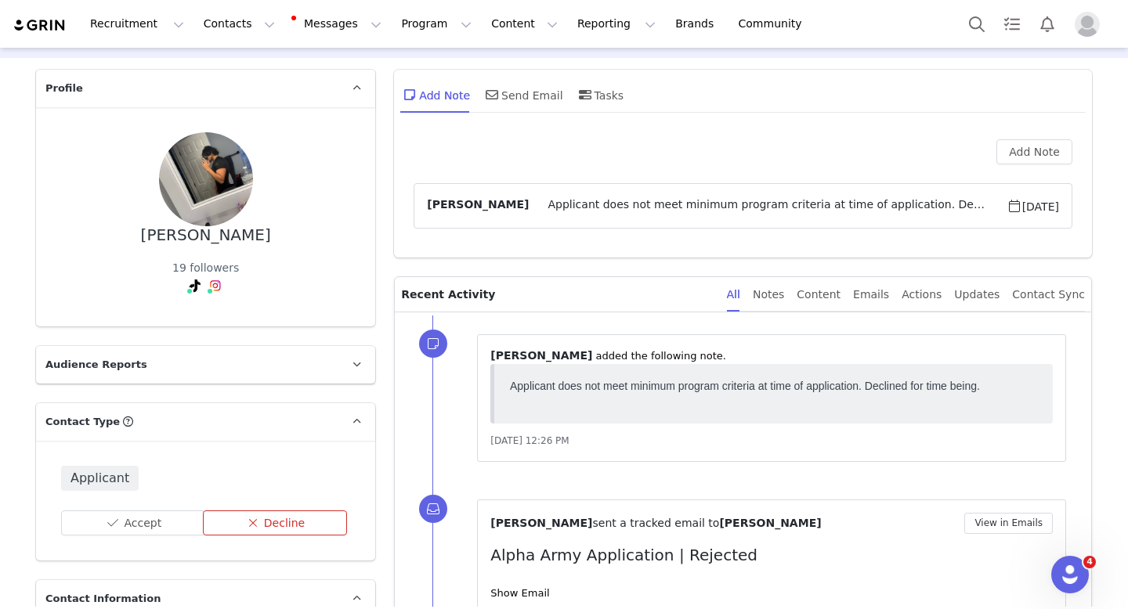
click at [280, 512] on button "Decline" at bounding box center [275, 523] width 145 height 25
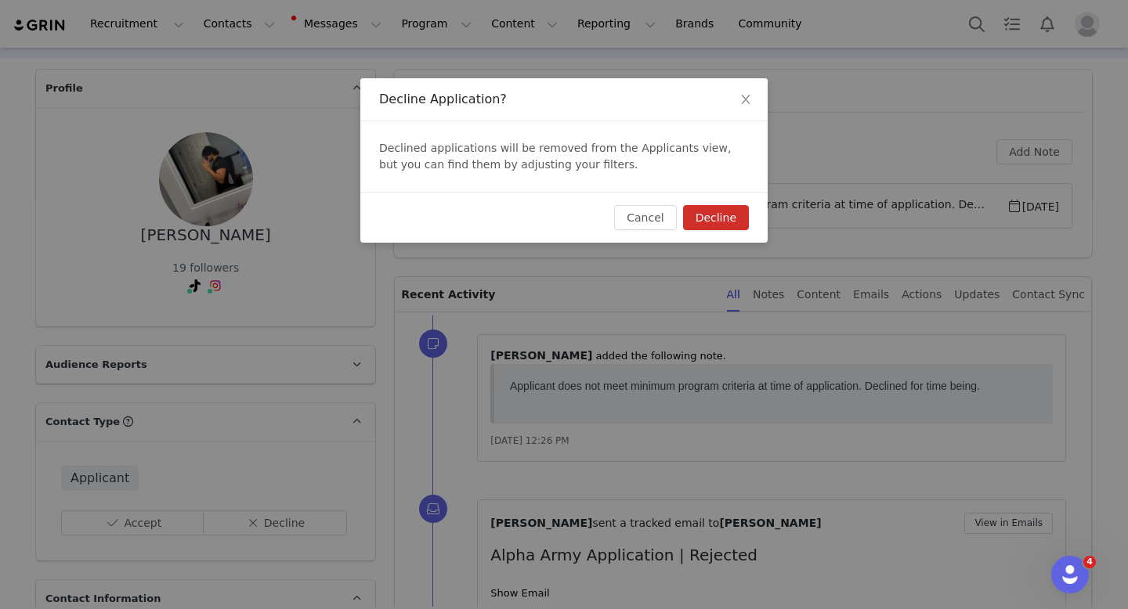
click at [713, 221] on button "Decline" at bounding box center [716, 217] width 66 height 25
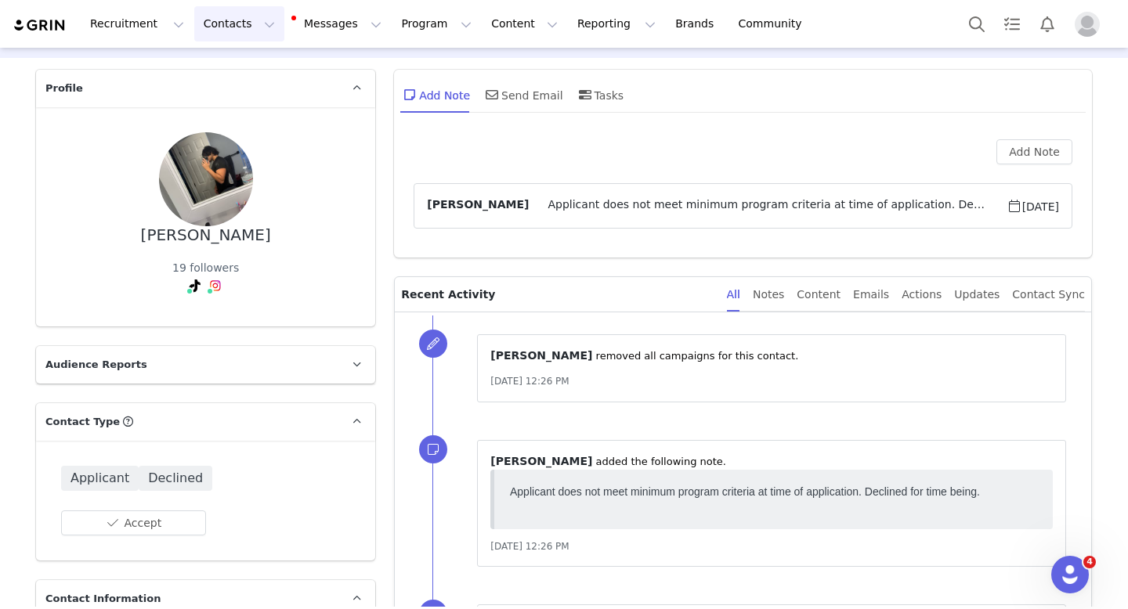
click at [211, 31] on button "Contacts Contacts" at bounding box center [239, 23] width 90 height 35
click at [239, 131] on p "Applicants" at bounding box center [224, 127] width 57 height 16
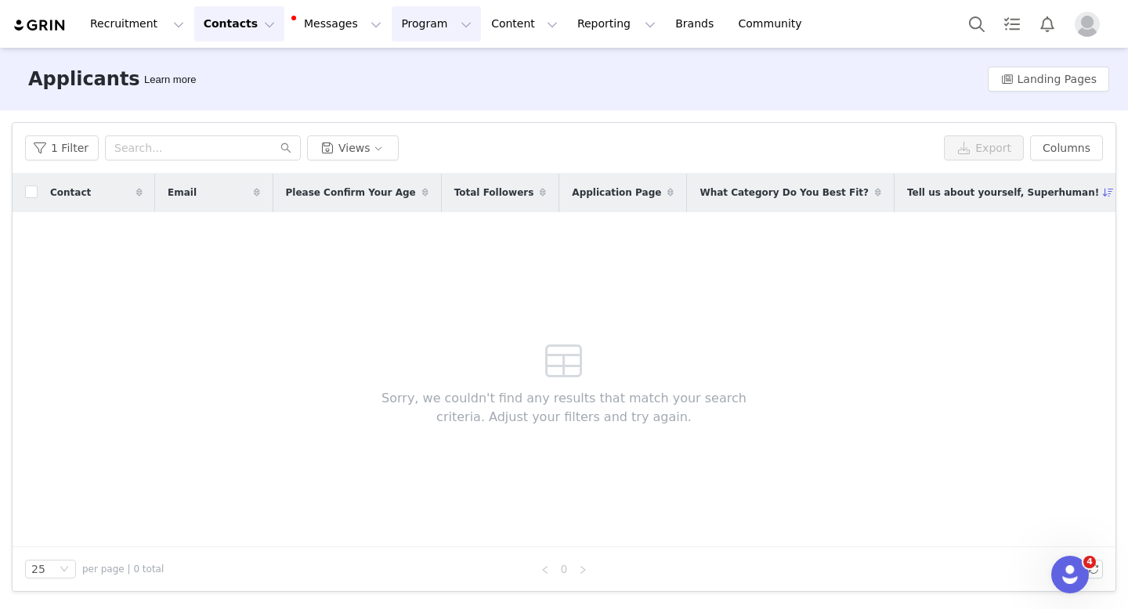
click at [392, 32] on button "Program Program" at bounding box center [436, 23] width 89 height 35
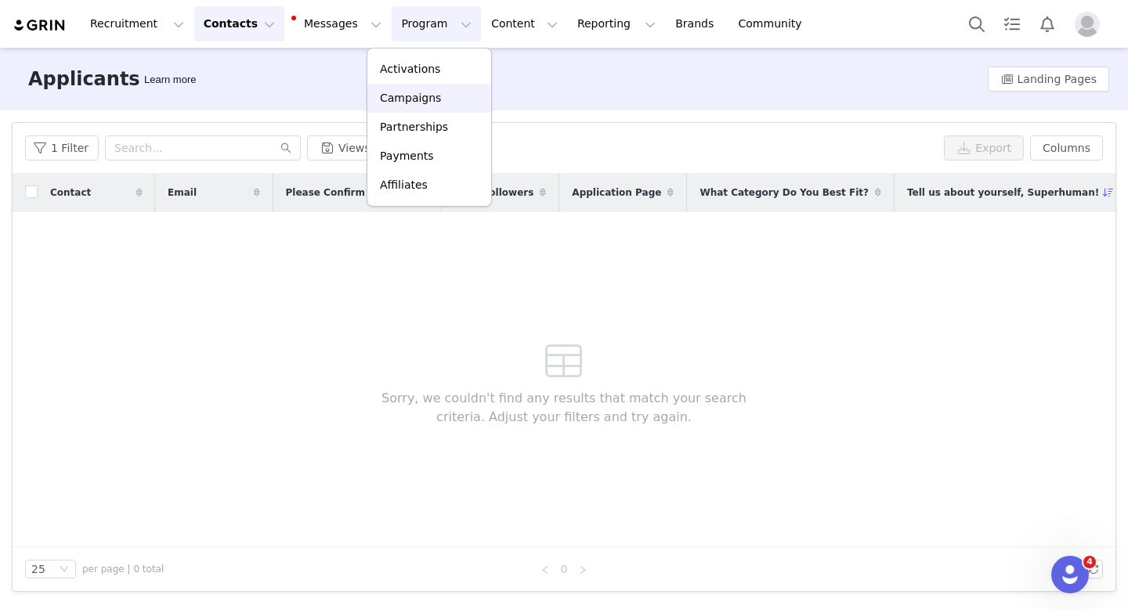
click at [400, 95] on p "Campaigns" at bounding box center [410, 98] width 61 height 16
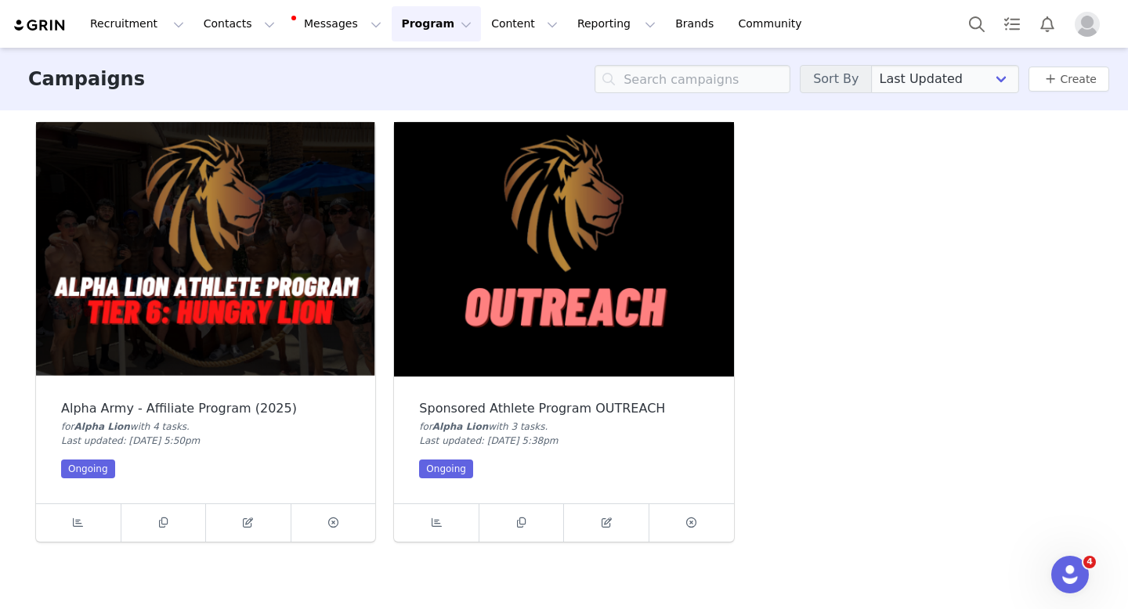
click at [199, 193] on img at bounding box center [205, 249] width 339 height 254
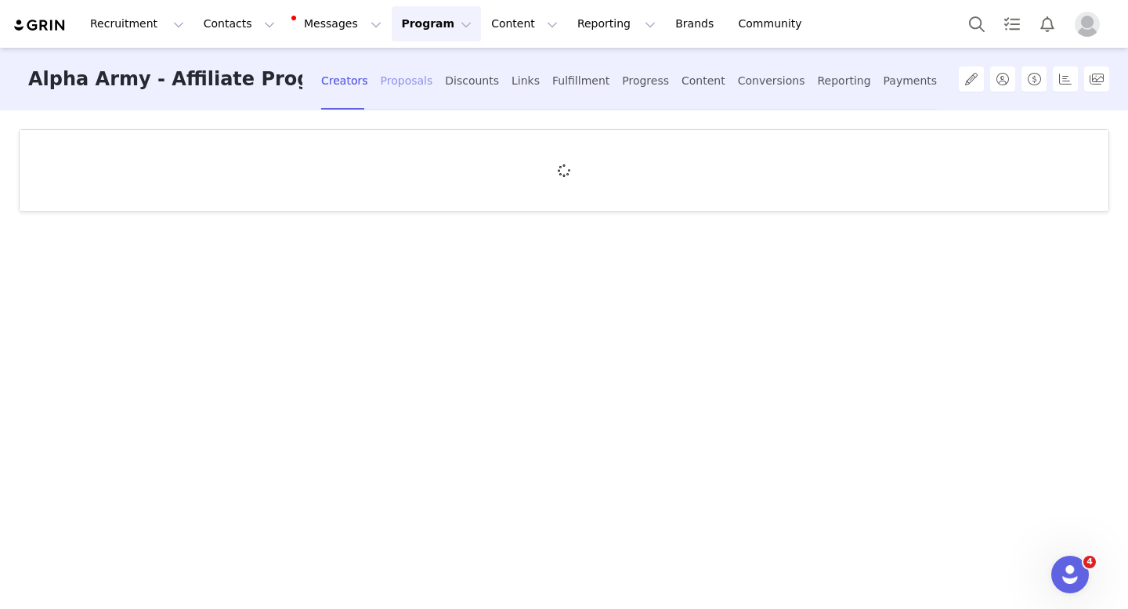
click at [405, 73] on div "Proposals" at bounding box center [407, 81] width 52 height 42
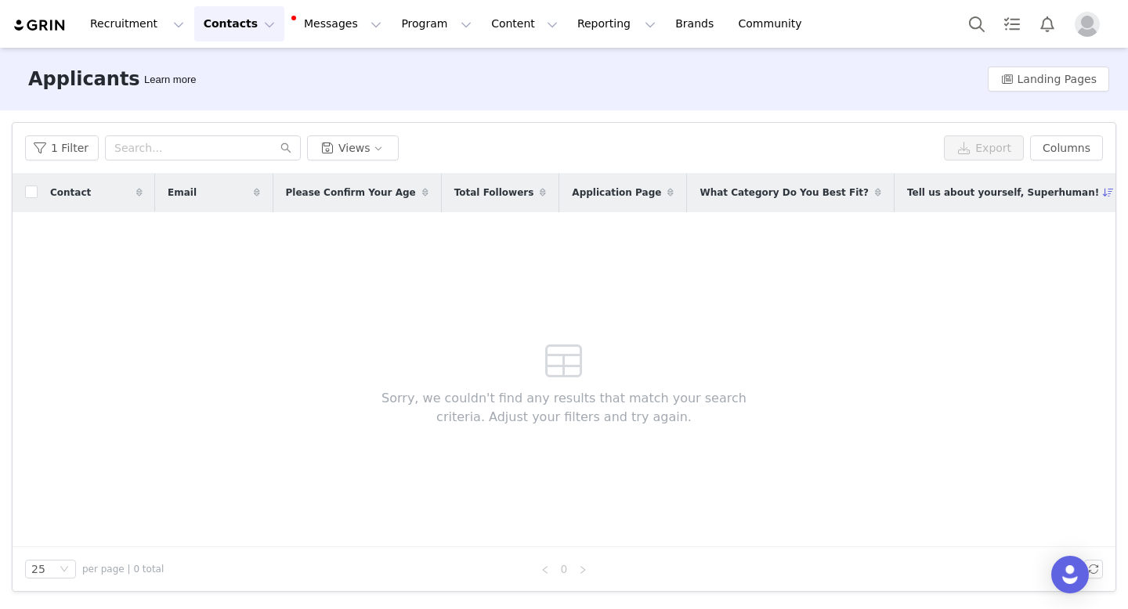
click at [226, 31] on button "Contacts Contacts" at bounding box center [239, 23] width 90 height 35
click at [222, 65] on p "Creators" at bounding box center [219, 69] width 47 height 16
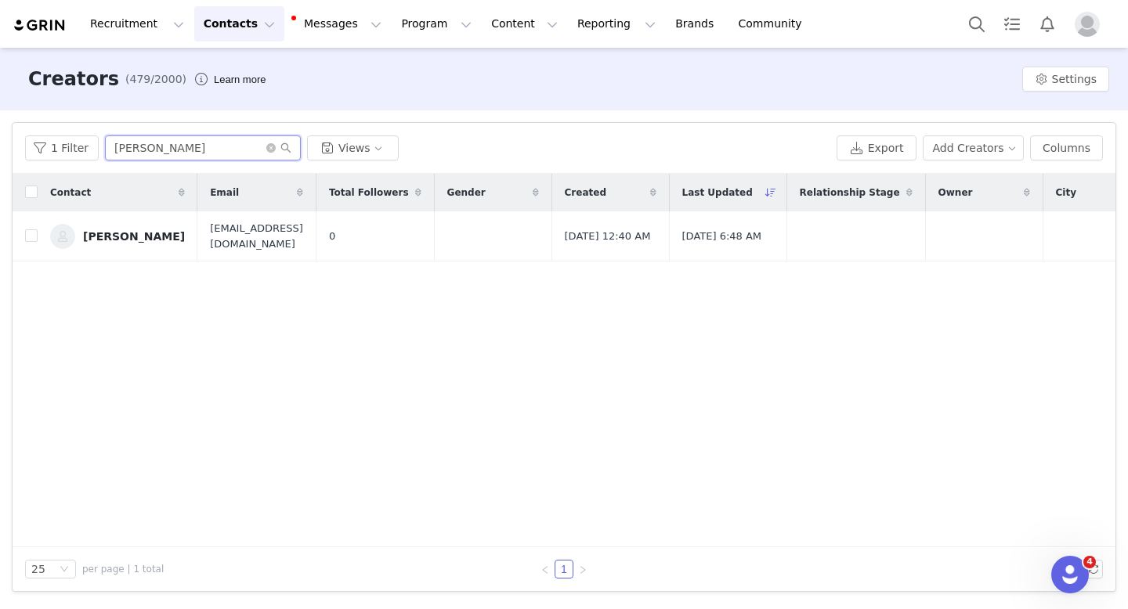
click at [187, 152] on input "Tyler Stoltzfus" at bounding box center [203, 147] width 196 height 25
click at [139, 228] on link "Tyler Stoltzfus" at bounding box center [117, 236] width 135 height 25
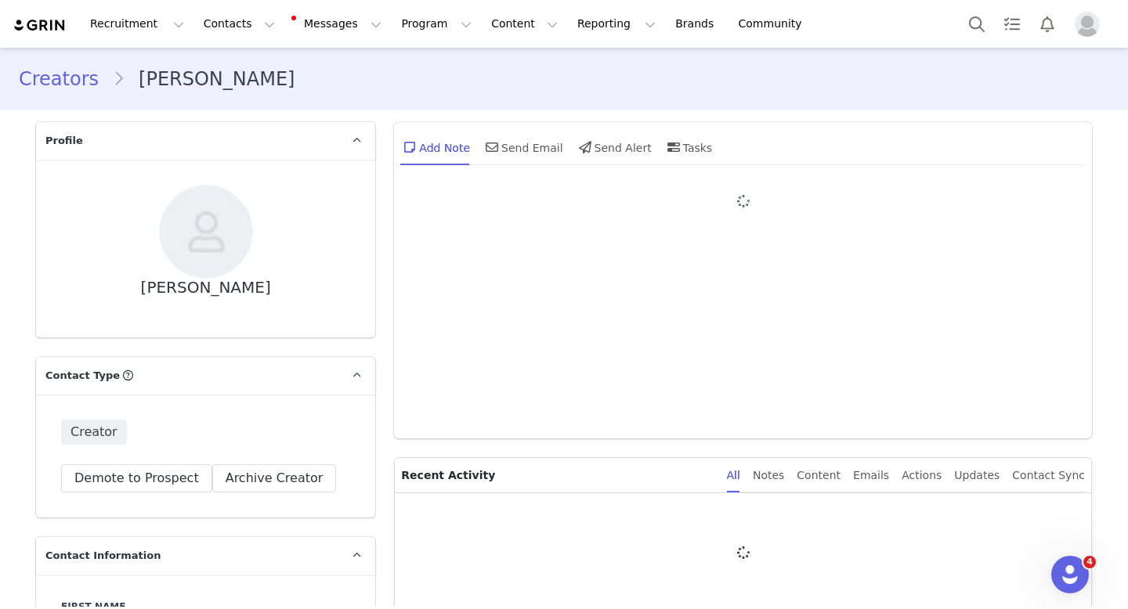
type input "+1 (United States)"
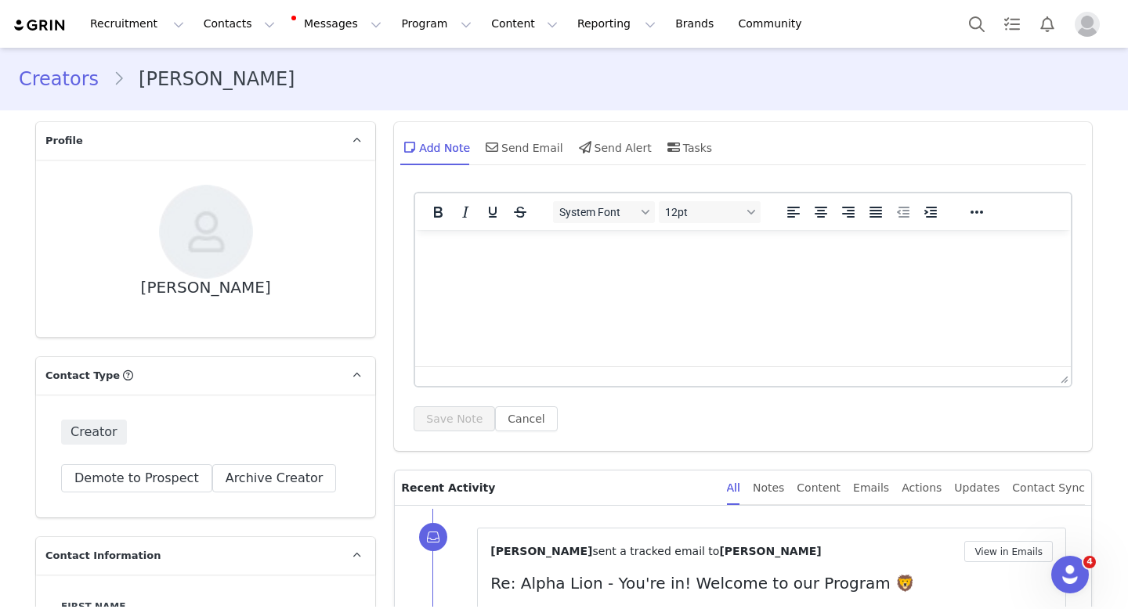
click at [506, 272] on html at bounding box center [742, 251] width 655 height 42
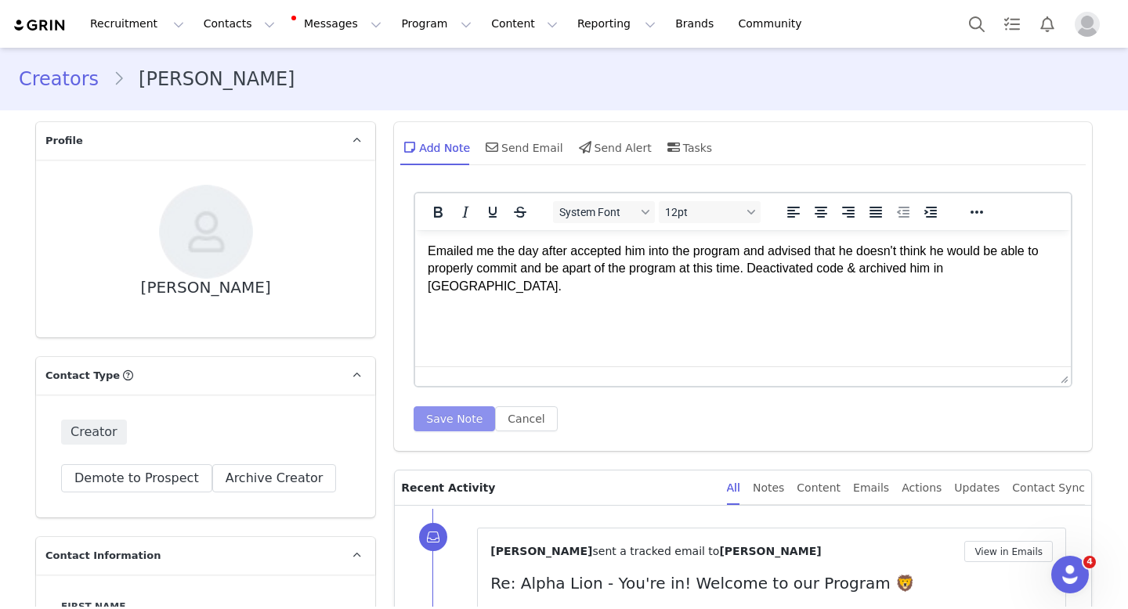
click at [459, 425] on button "Save Note" at bounding box center [453, 418] width 81 height 25
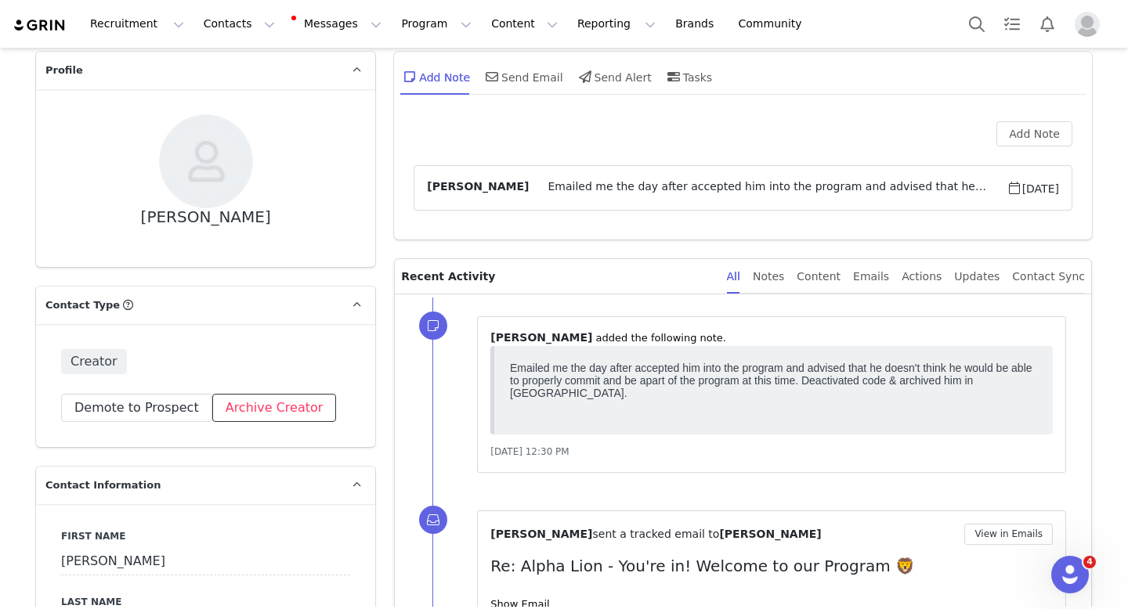
click at [295, 409] on button "Archive Creator" at bounding box center [274, 408] width 125 height 28
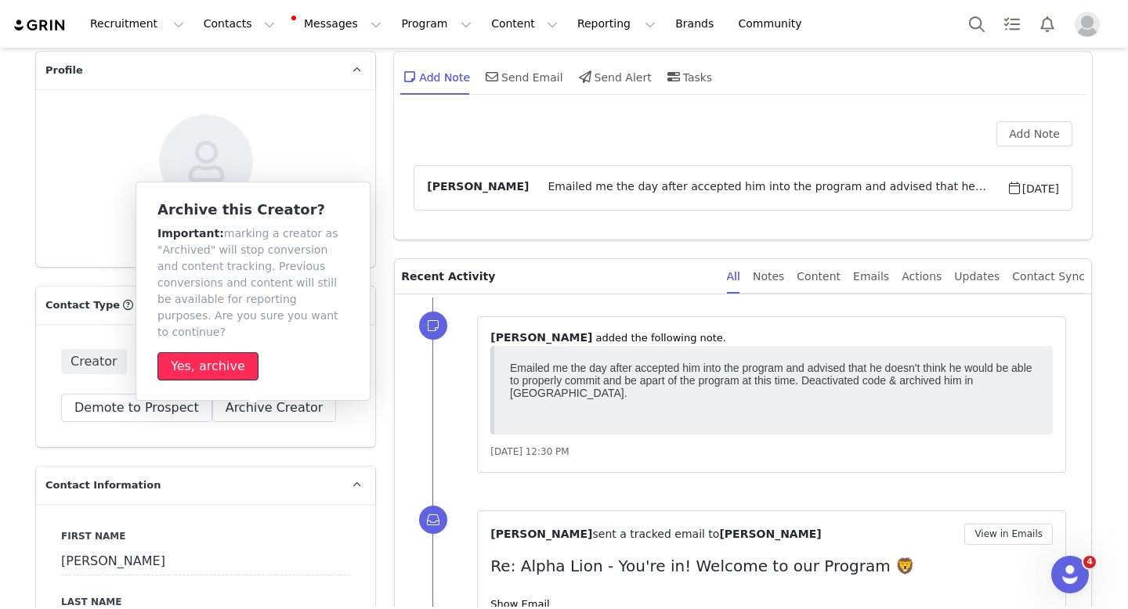
click at [225, 361] on button "Yes, archive" at bounding box center [207, 366] width 101 height 28
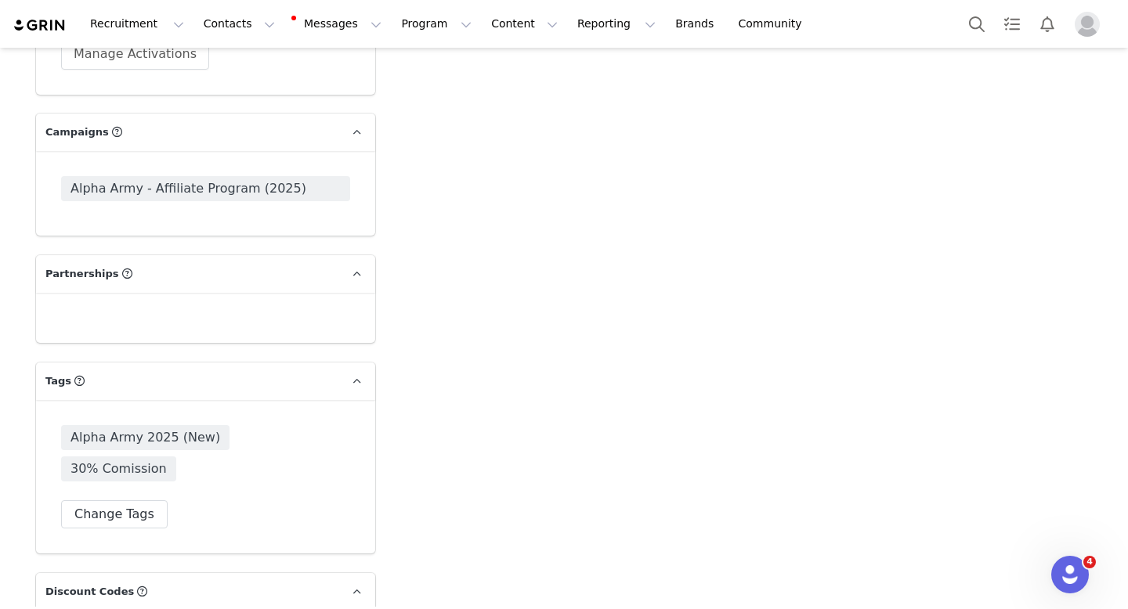
scroll to position [3898, 0]
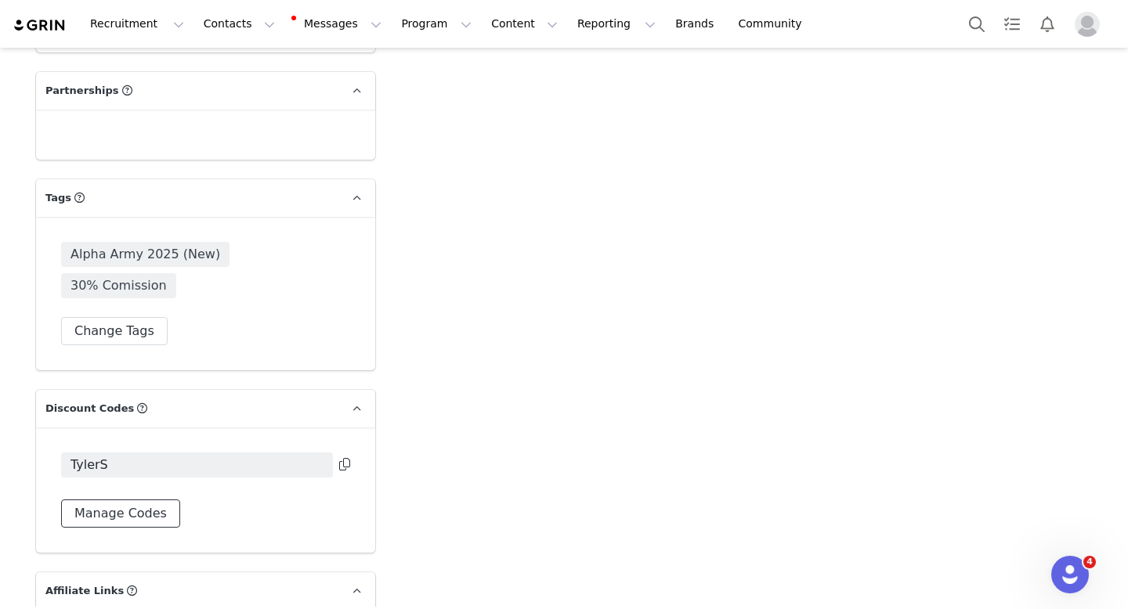
click at [99, 500] on button "Manage Codes" at bounding box center [120, 514] width 119 height 28
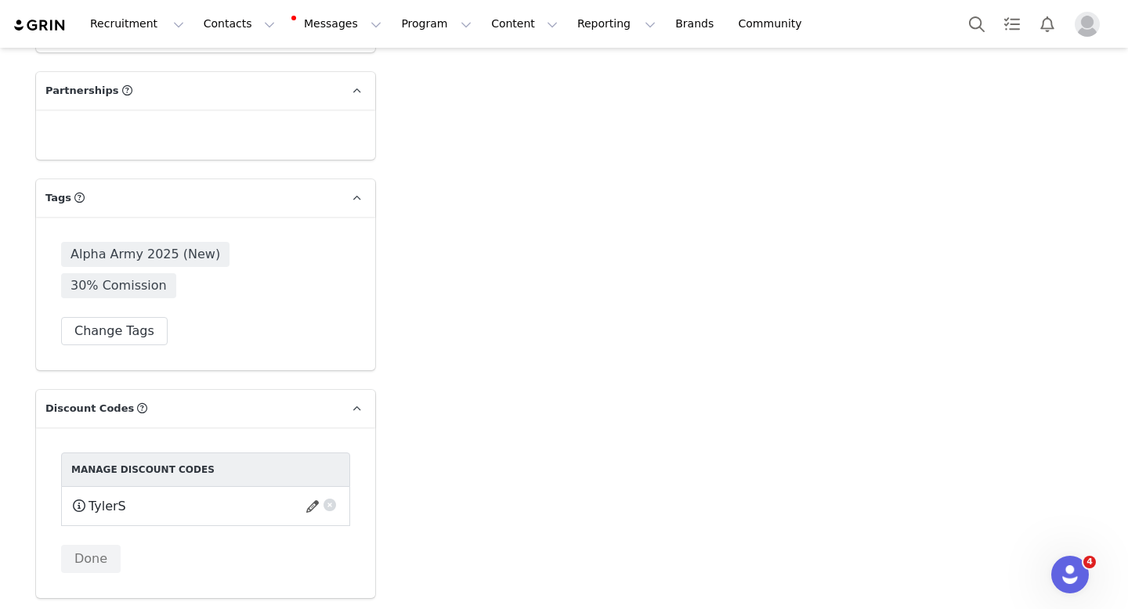
click at [326, 495] on button "button" at bounding box center [330, 503] width 16 height 16
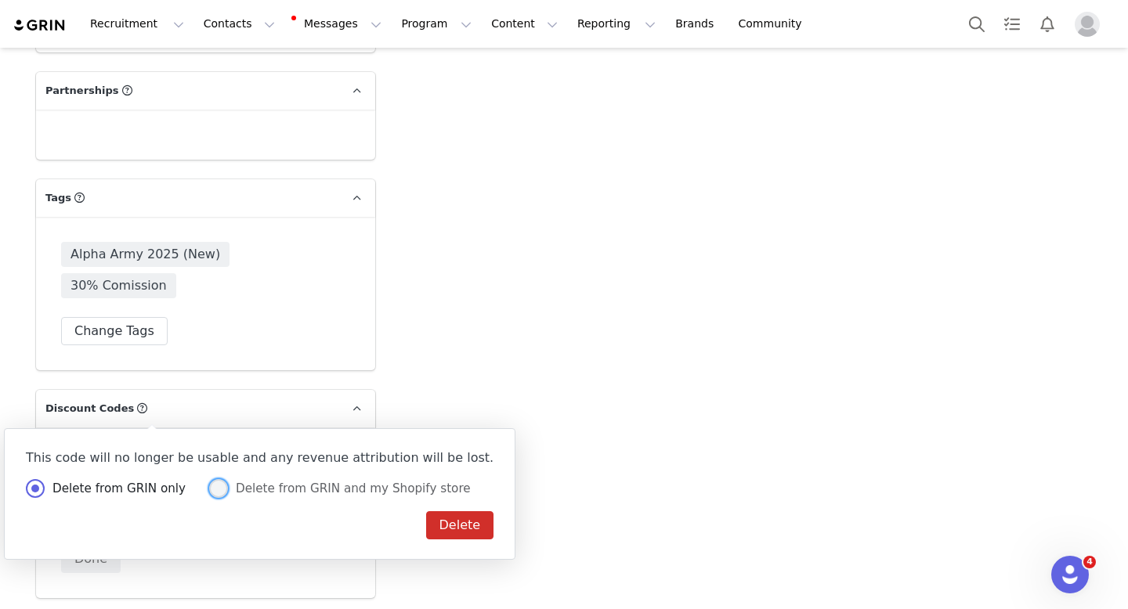
click at [213, 490] on span at bounding box center [218, 488] width 19 height 19
click at [213, 490] on input "Delete from GRIN and my Shopify store" at bounding box center [218, 489] width 19 height 20
radio input "true"
radio input "false"
radio input "true"
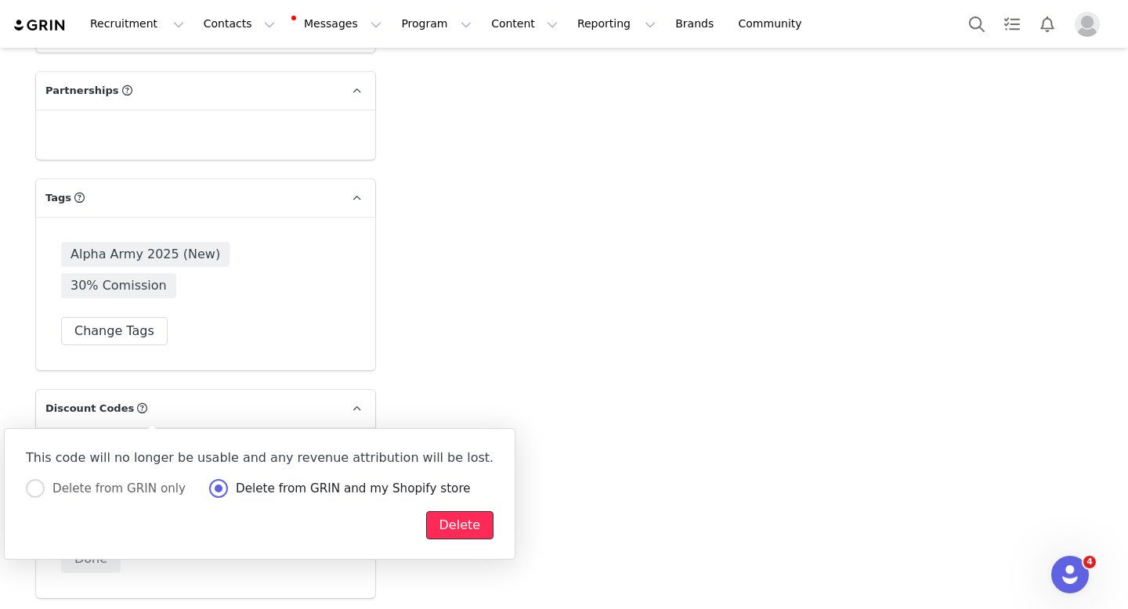
click at [426, 528] on button "Delete" at bounding box center [460, 525] width 68 height 28
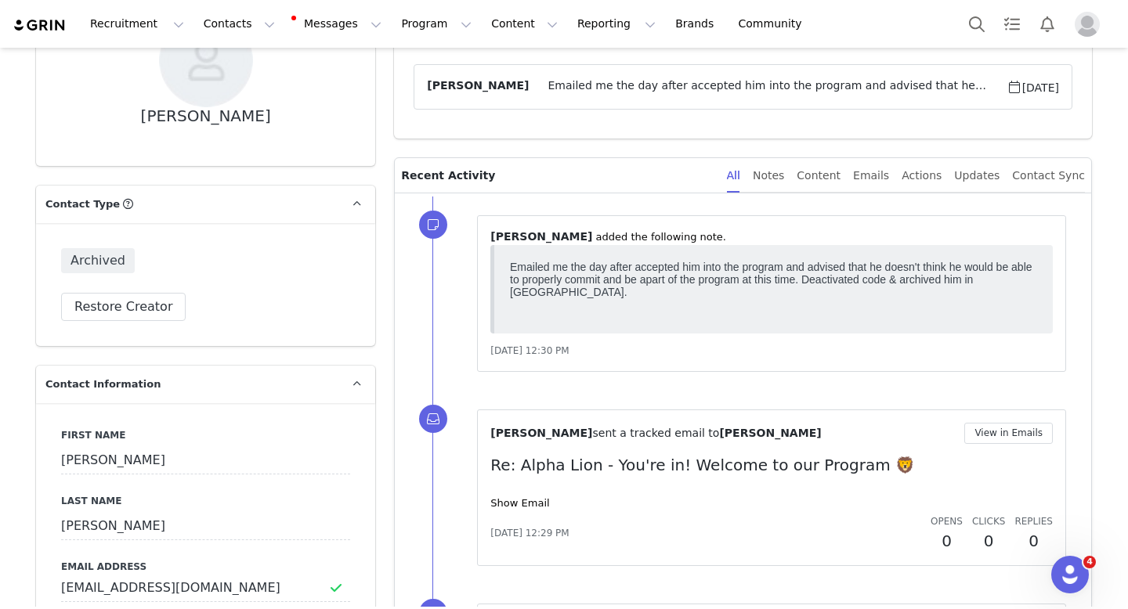
scroll to position [165, 0]
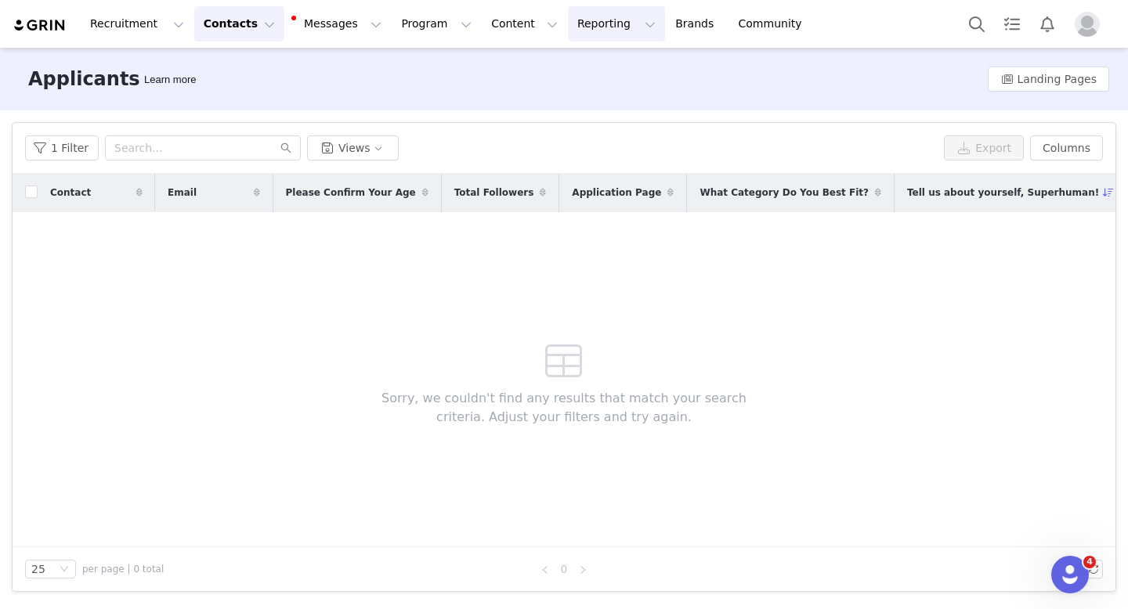
click at [568, 23] on button "Reporting Reporting" at bounding box center [616, 23] width 97 height 35
click at [594, 99] on p "Report Builder" at bounding box center [580, 98] width 78 height 16
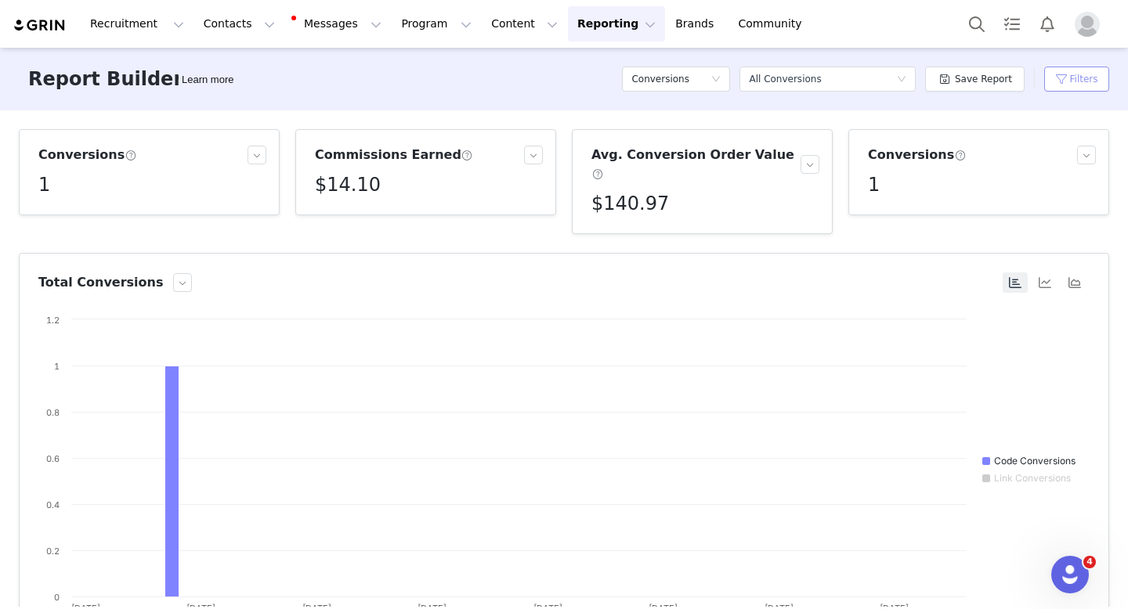
click at [1075, 88] on button "Filters" at bounding box center [1076, 79] width 65 height 25
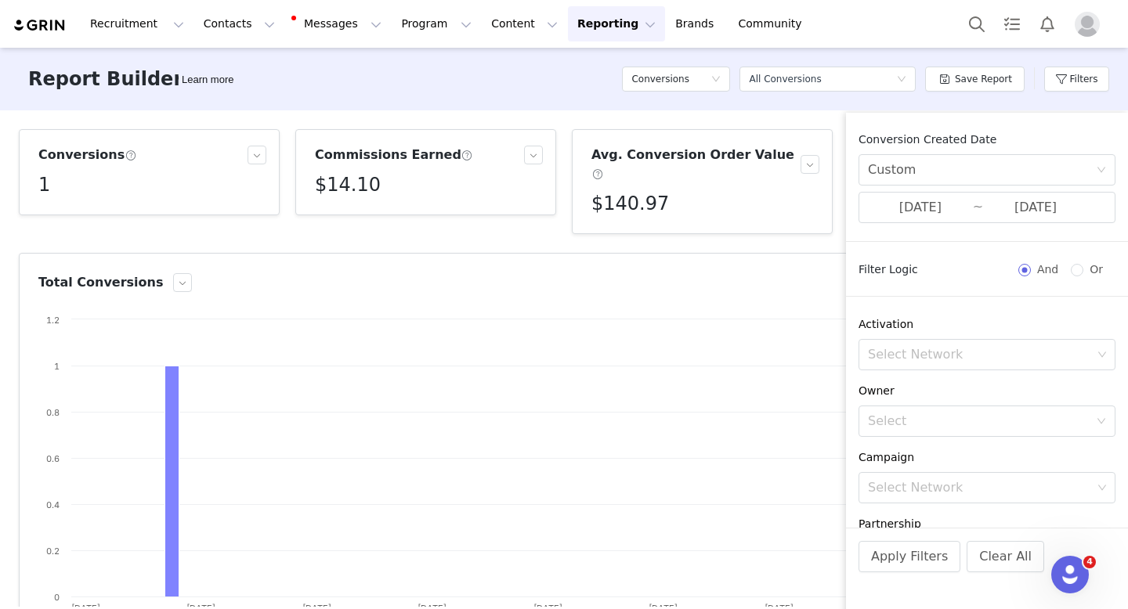
scroll to position [316, 0]
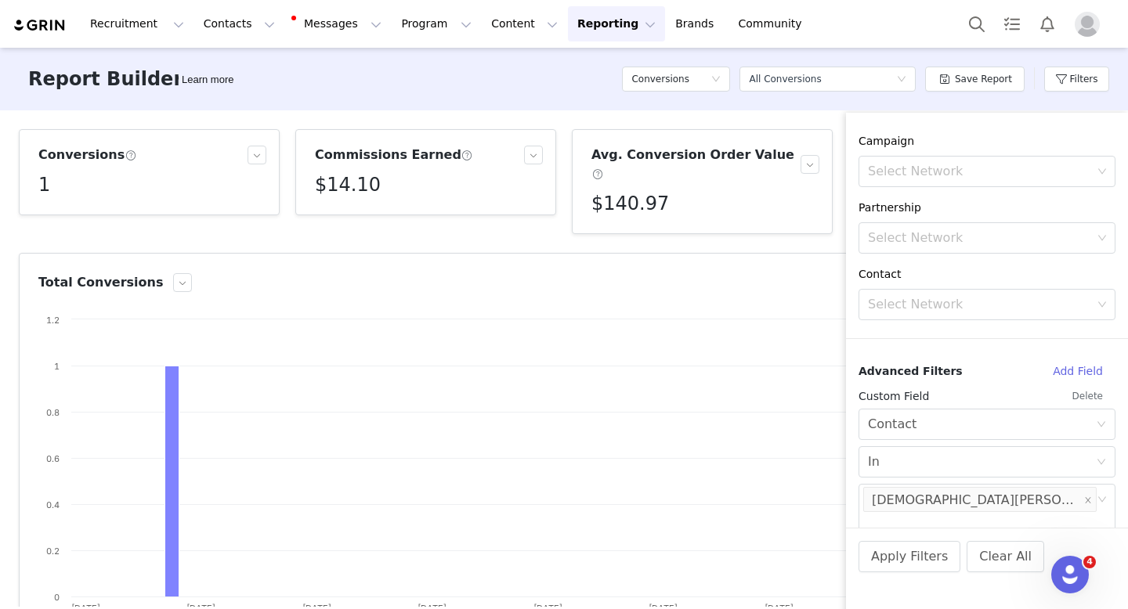
click at [1077, 392] on button "Delete" at bounding box center [1087, 396] width 56 height 25
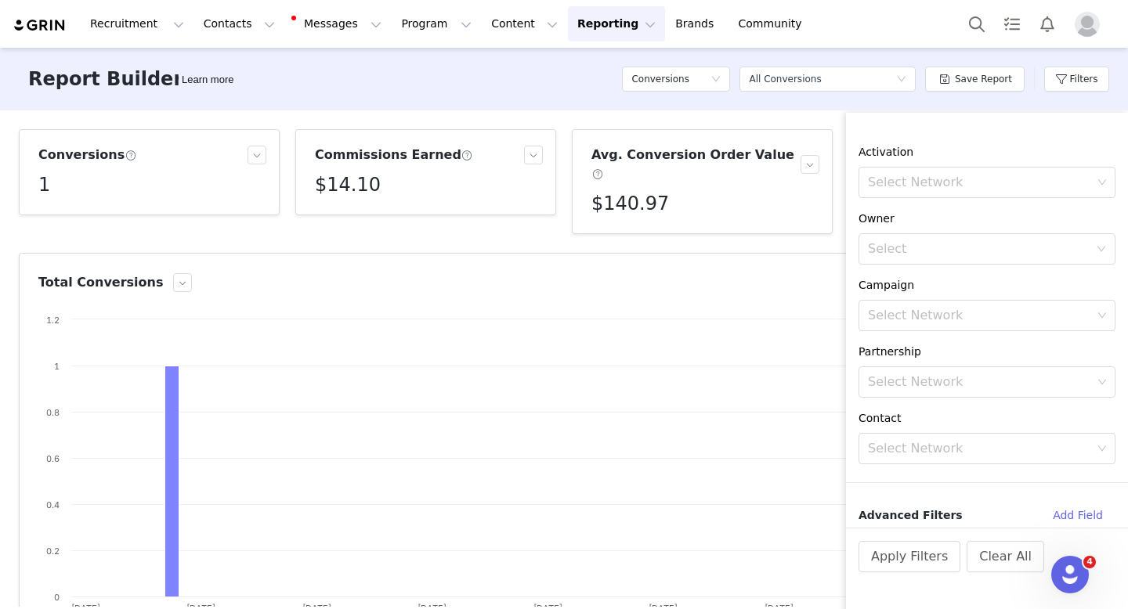
scroll to position [0, 0]
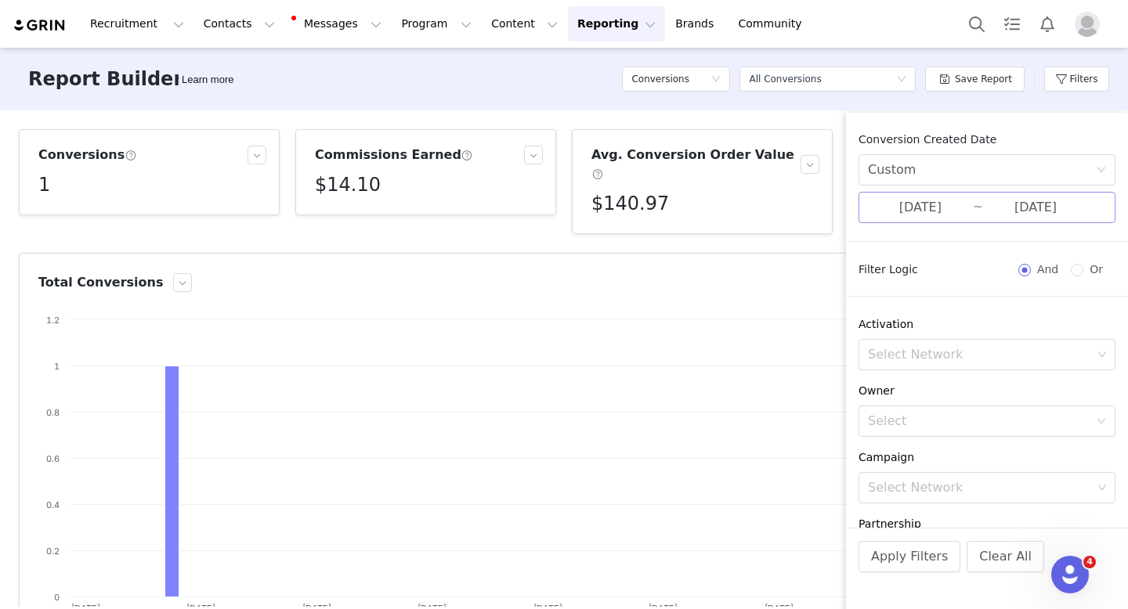
click at [900, 209] on input "08/01/2025" at bounding box center [920, 207] width 105 height 20
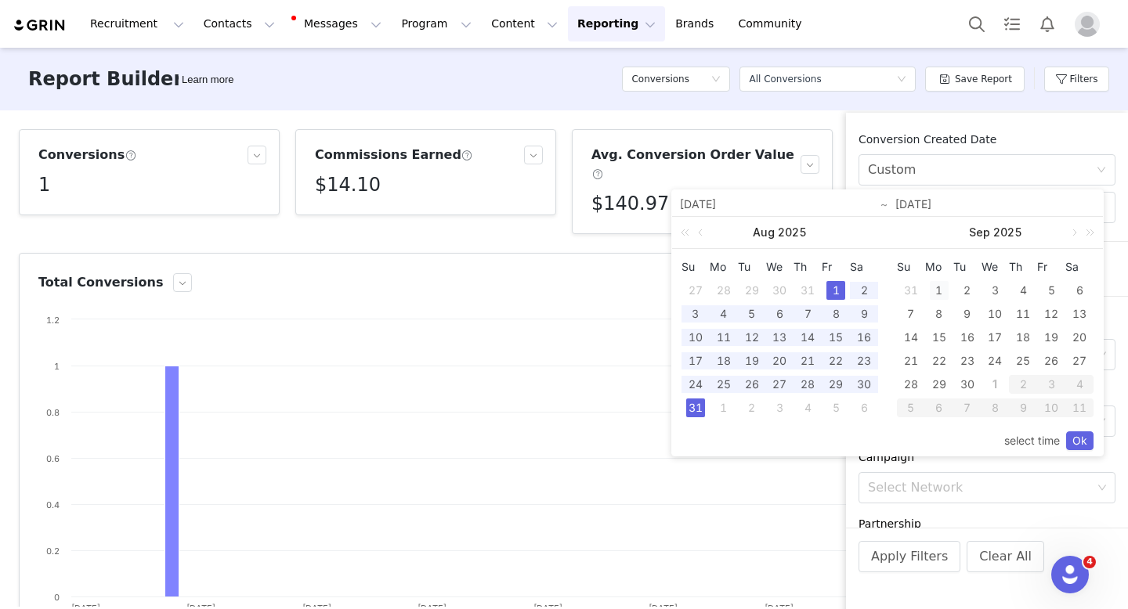
click at [937, 291] on div "1" at bounding box center [938, 290] width 19 height 19
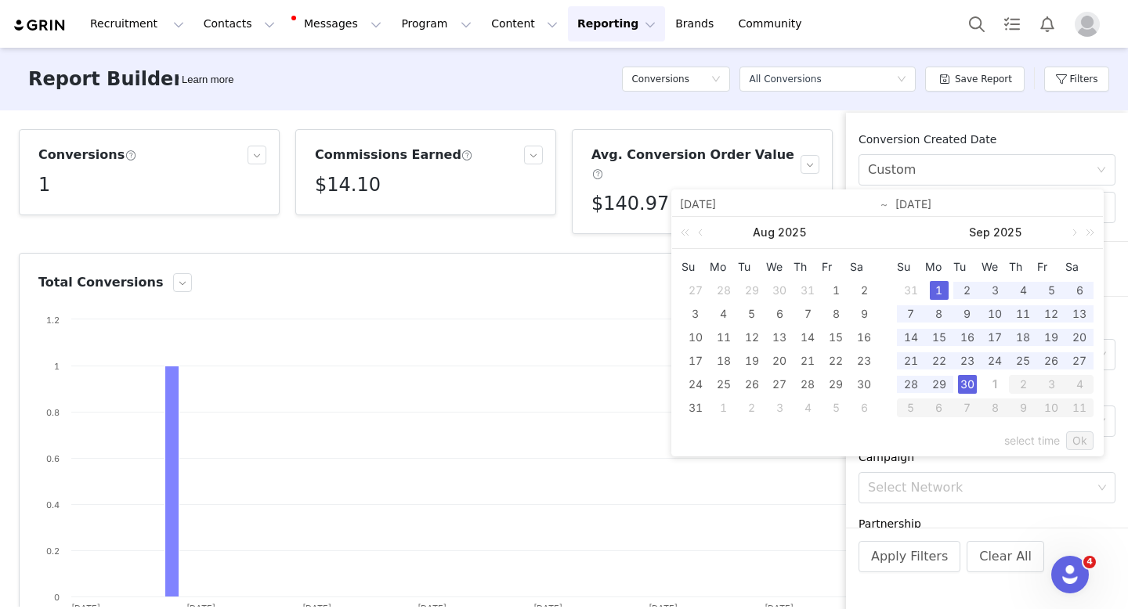
click at [969, 382] on div "30" at bounding box center [967, 384] width 19 height 19
type input "09/01/2025"
type input "09/30/2025"
type input "09/01/2025"
type input "09/30/2025"
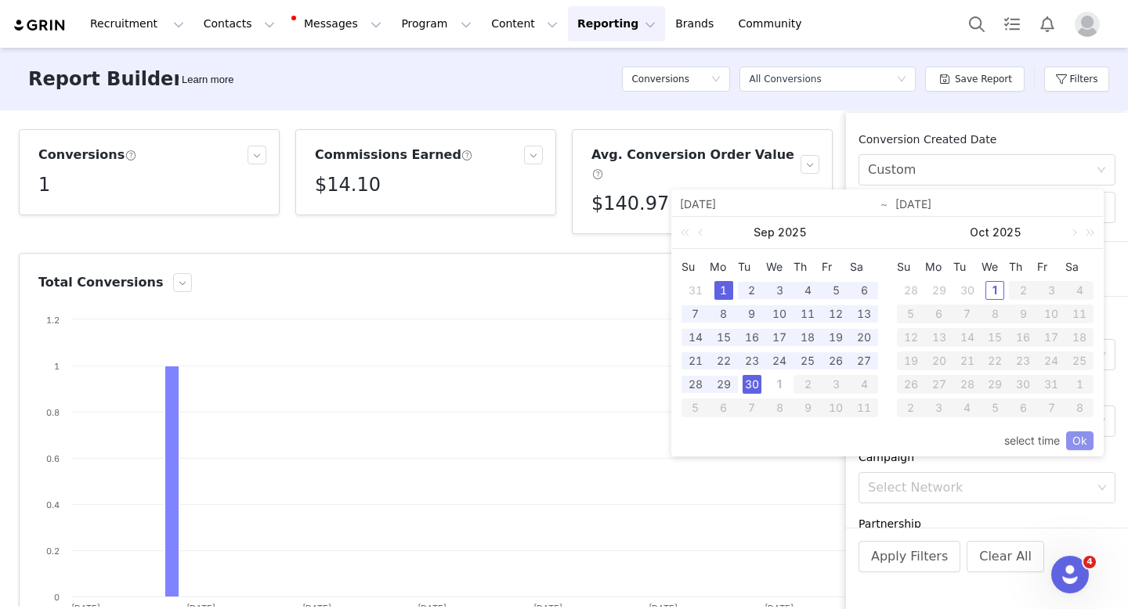
click at [1080, 438] on link "Ok" at bounding box center [1079, 440] width 27 height 19
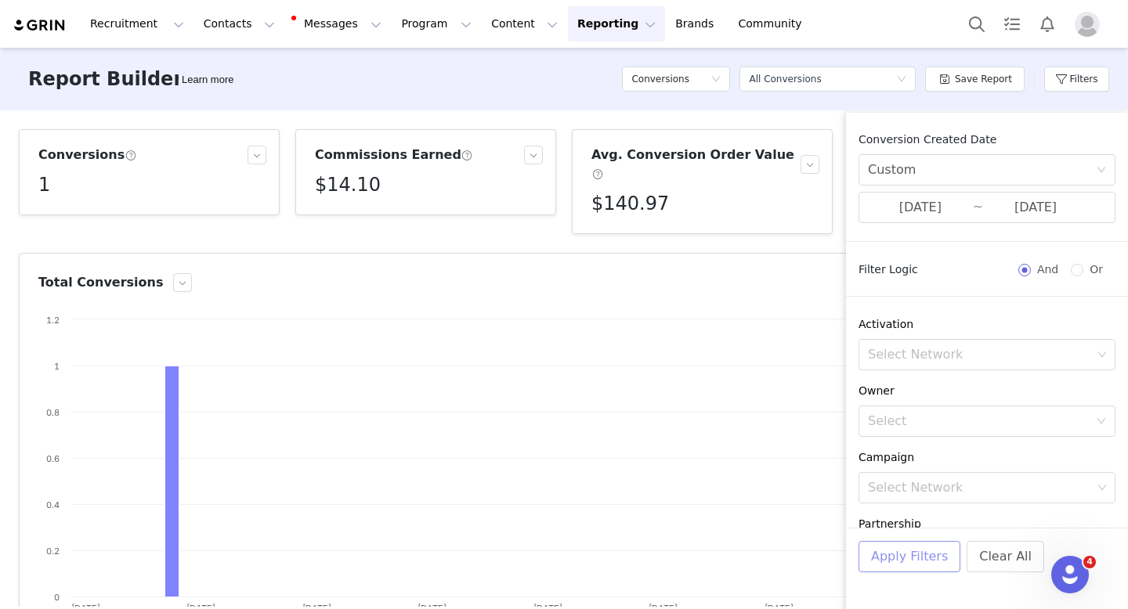
click at [897, 556] on button "Apply Filters" at bounding box center [909, 556] width 102 height 31
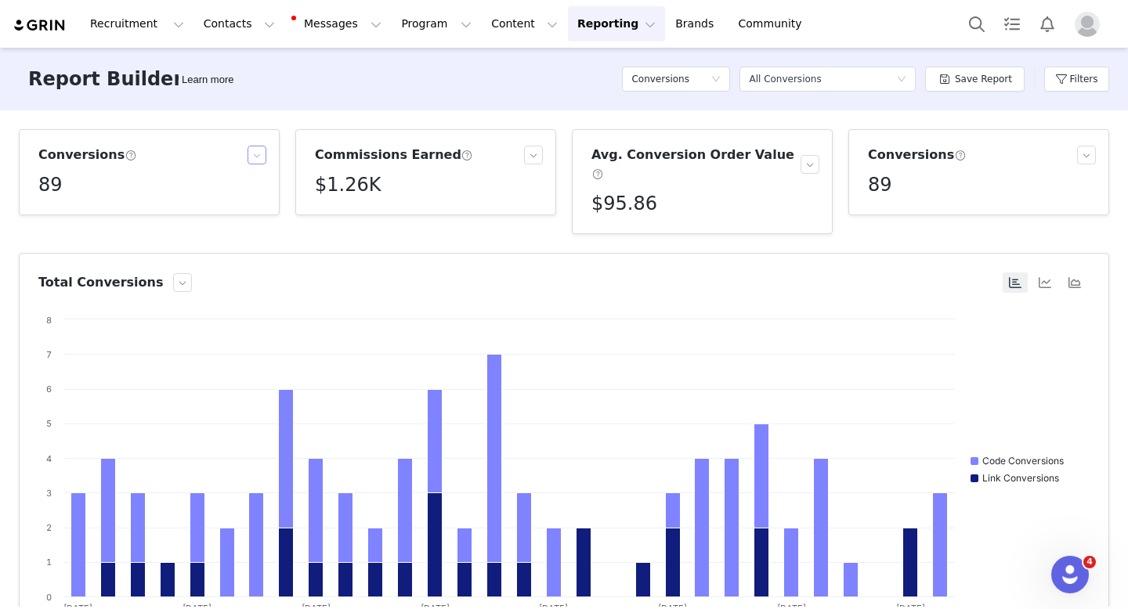
click at [253, 157] on button "button" at bounding box center [256, 155] width 19 height 19
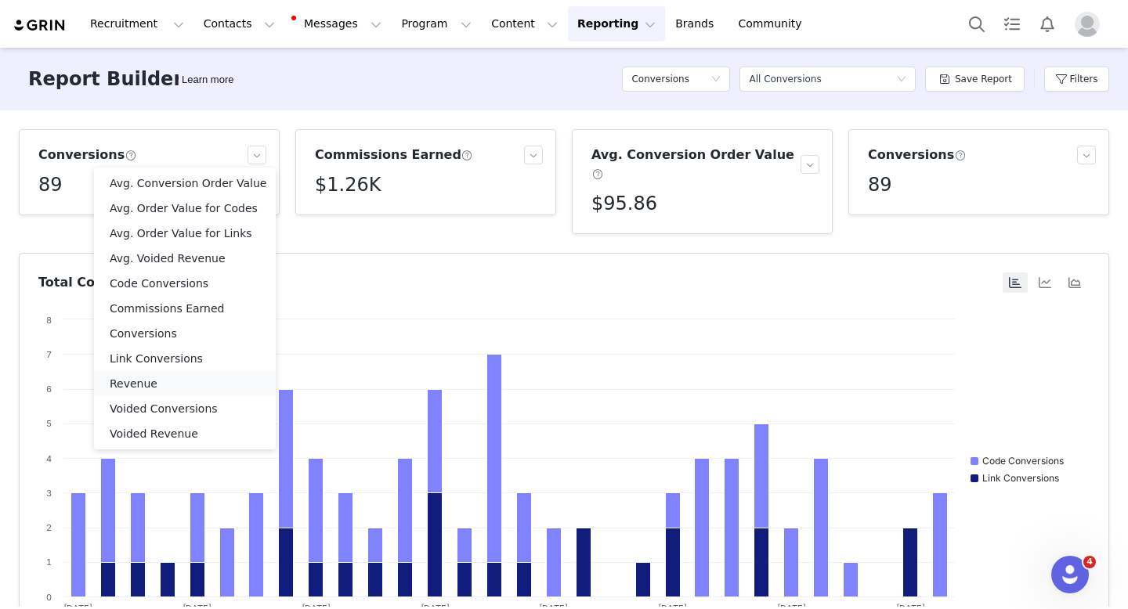
click at [188, 380] on li "Revenue" at bounding box center [185, 383] width 182 height 25
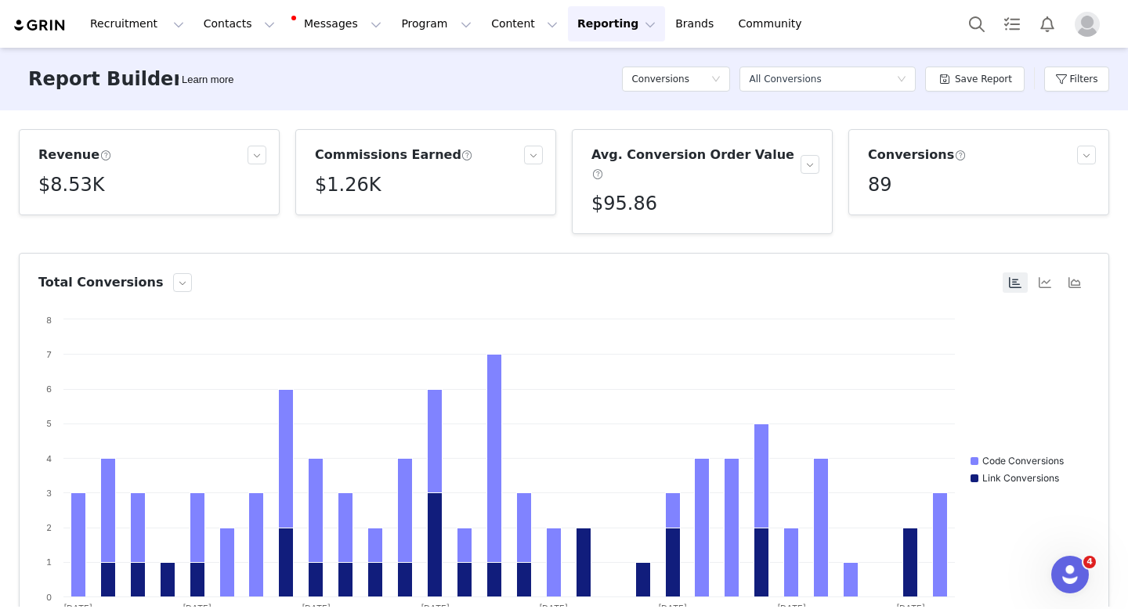
click at [352, 185] on h5 "$1.26K" at bounding box center [348, 185] width 66 height 28
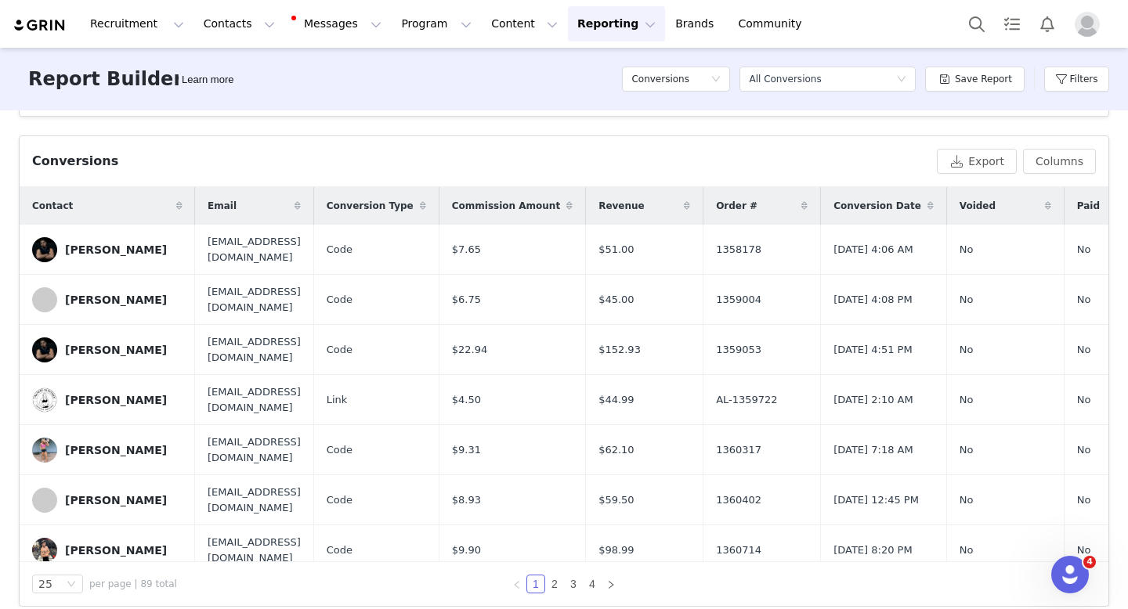
scroll to position [486, 0]
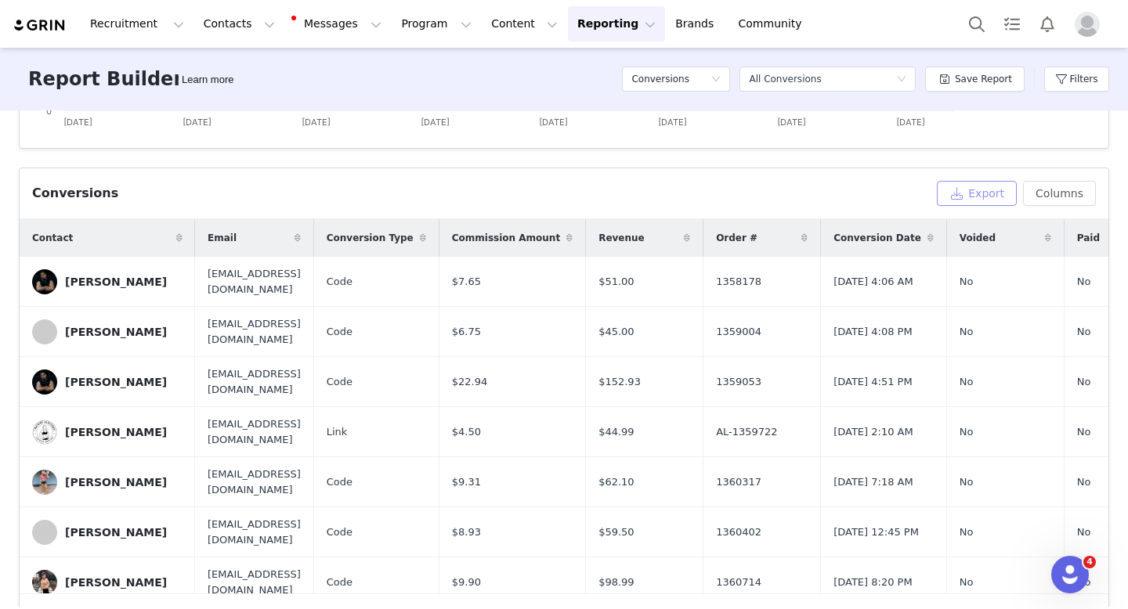
click at [980, 181] on button "Export" at bounding box center [977, 193] width 80 height 25
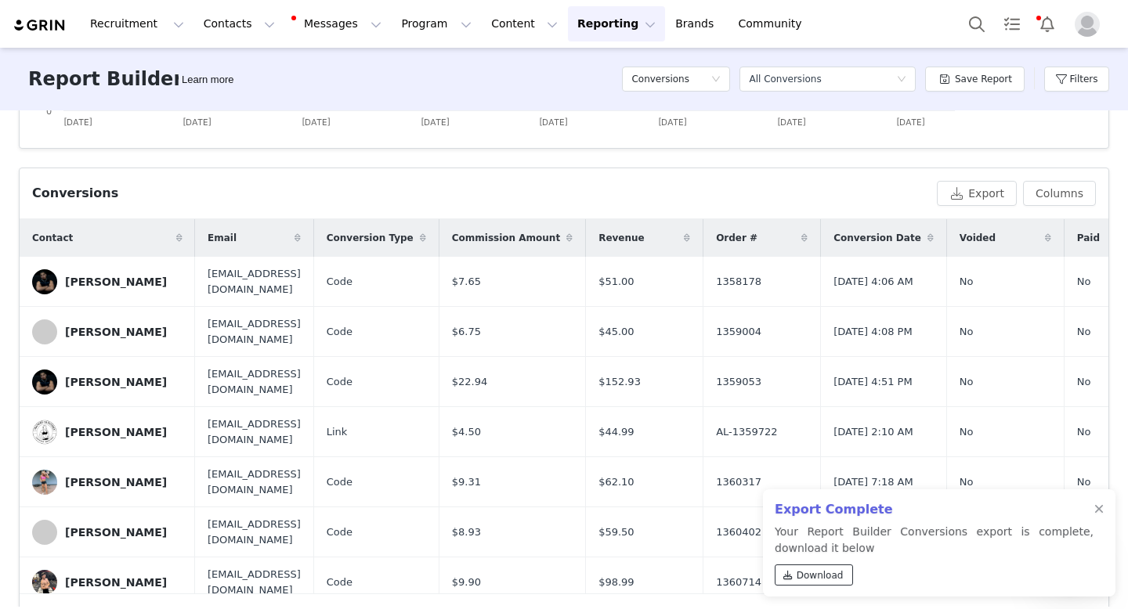
click at [799, 577] on span "Download" at bounding box center [819, 575] width 47 height 14
click at [1099, 510] on div at bounding box center [1098, 509] width 9 height 13
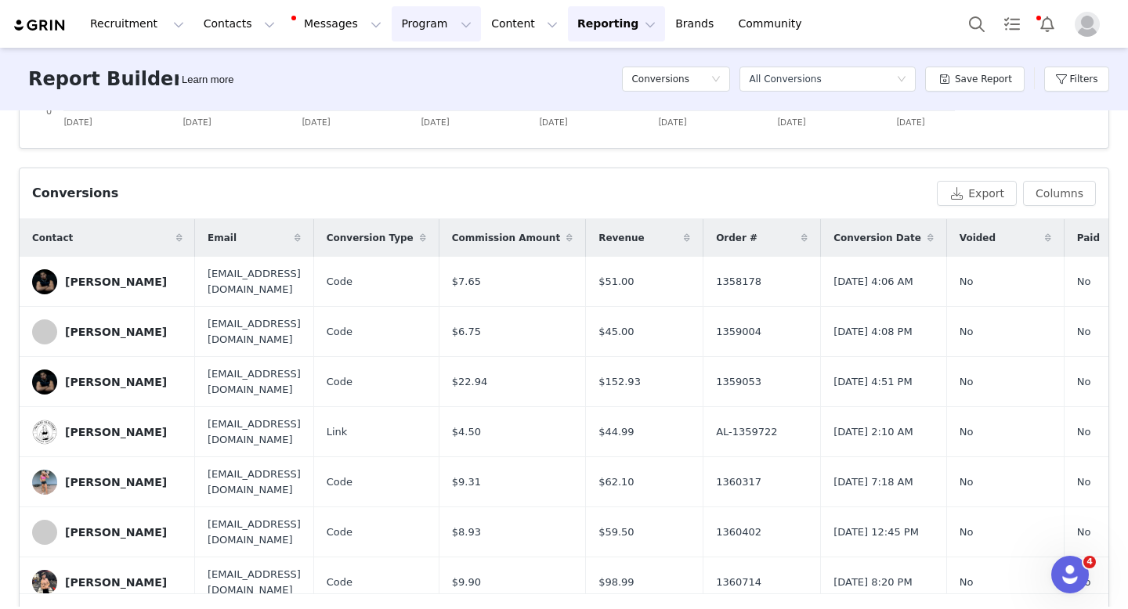
click at [393, 19] on button "Program Program" at bounding box center [436, 23] width 89 height 35
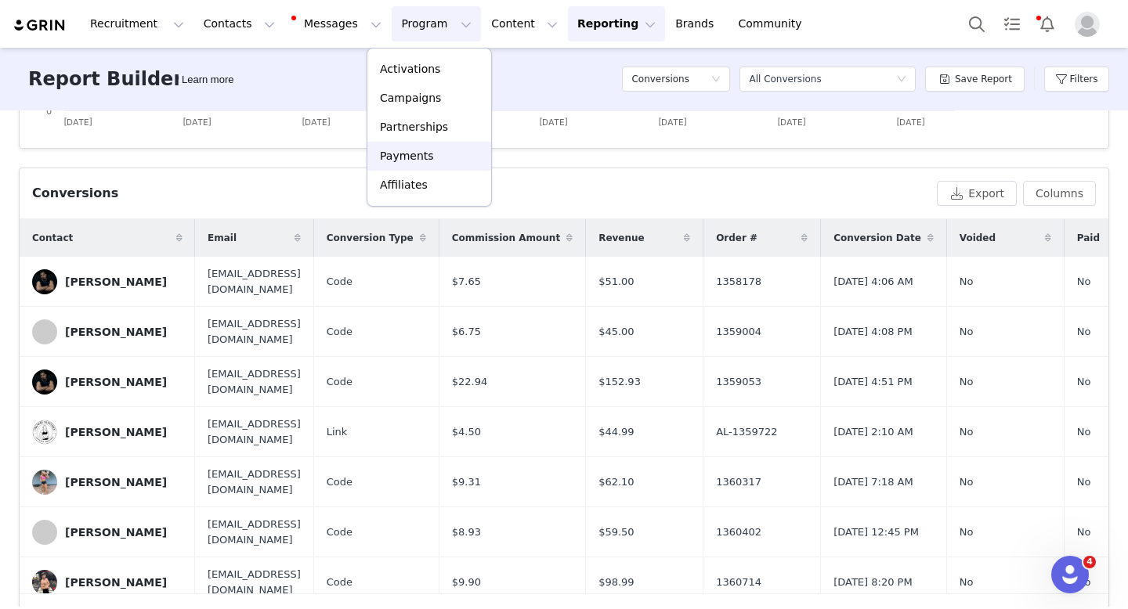
click at [412, 162] on p "Payments" at bounding box center [407, 156] width 54 height 16
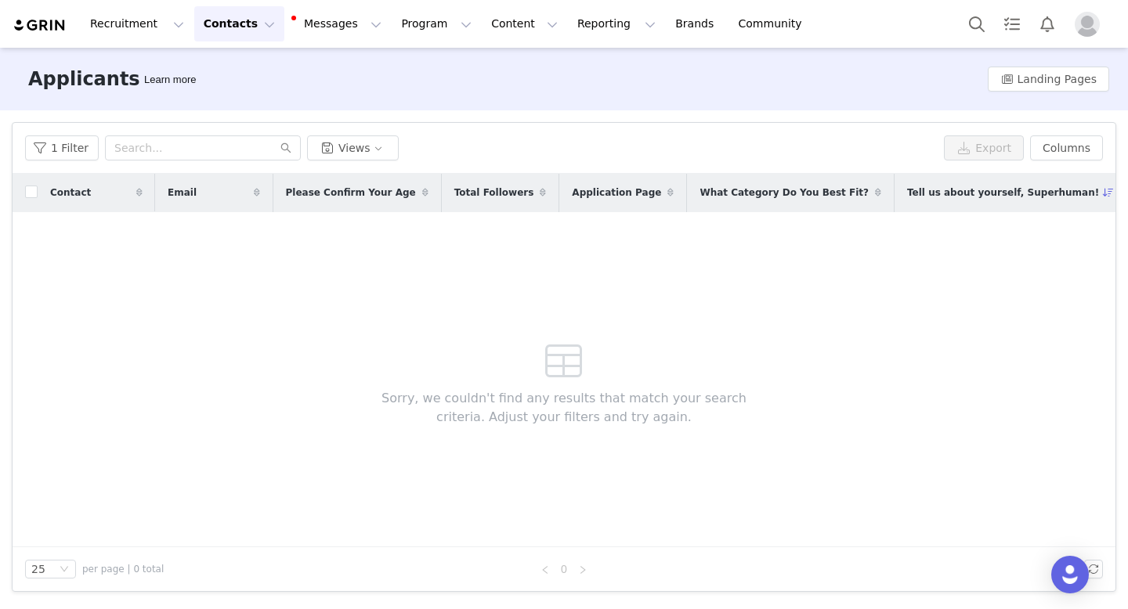
click at [214, 24] on button "Contacts Contacts" at bounding box center [239, 23] width 90 height 35
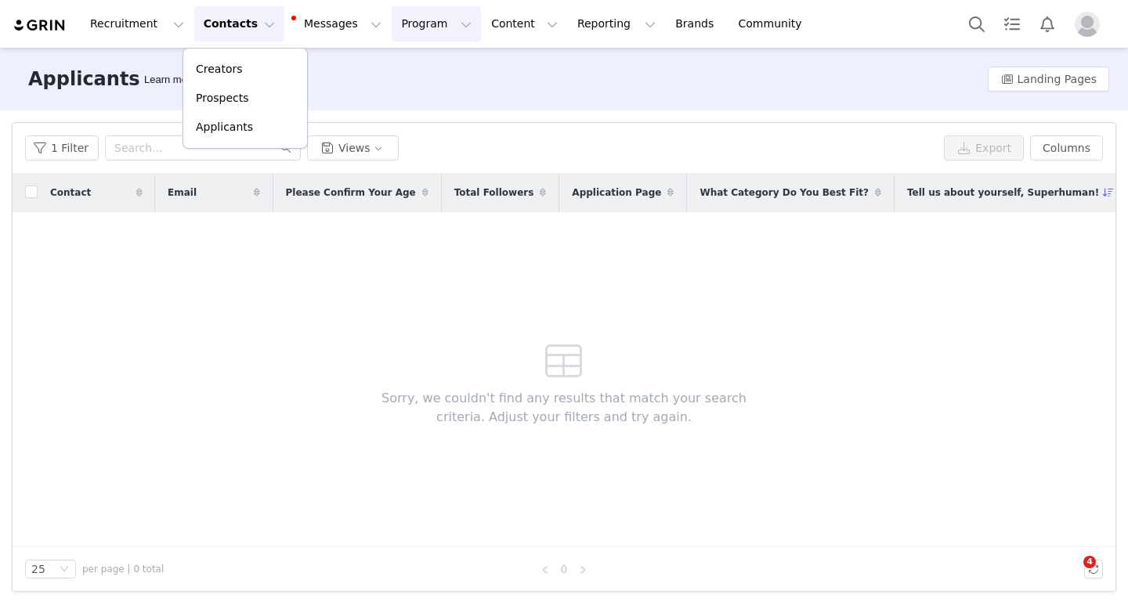
click at [418, 21] on button "Program Program" at bounding box center [436, 23] width 89 height 35
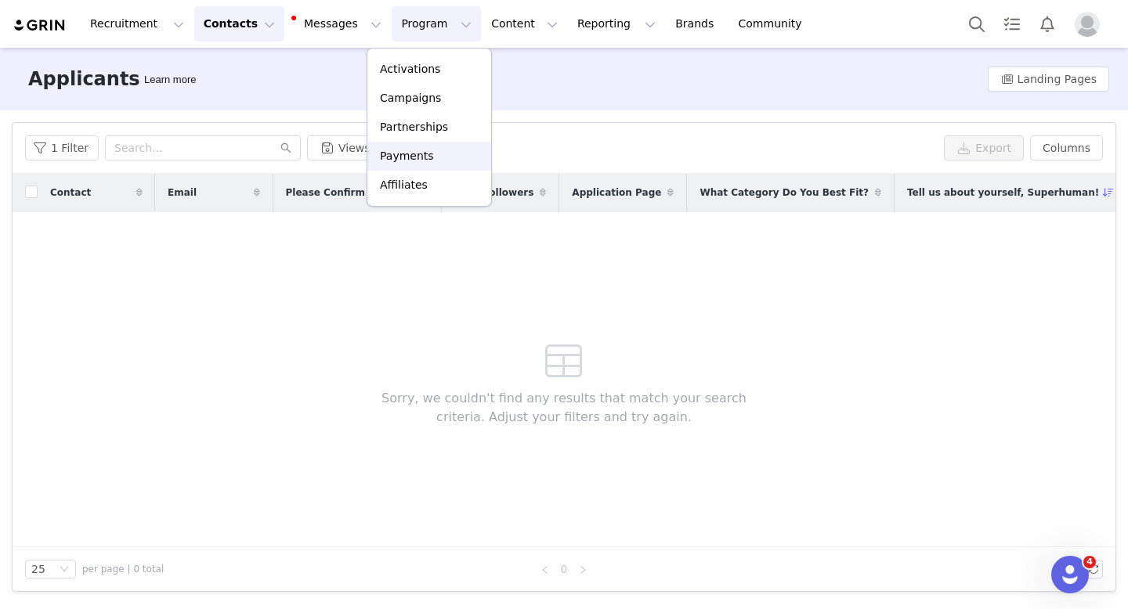
click at [421, 156] on p "Payments" at bounding box center [407, 156] width 54 height 16
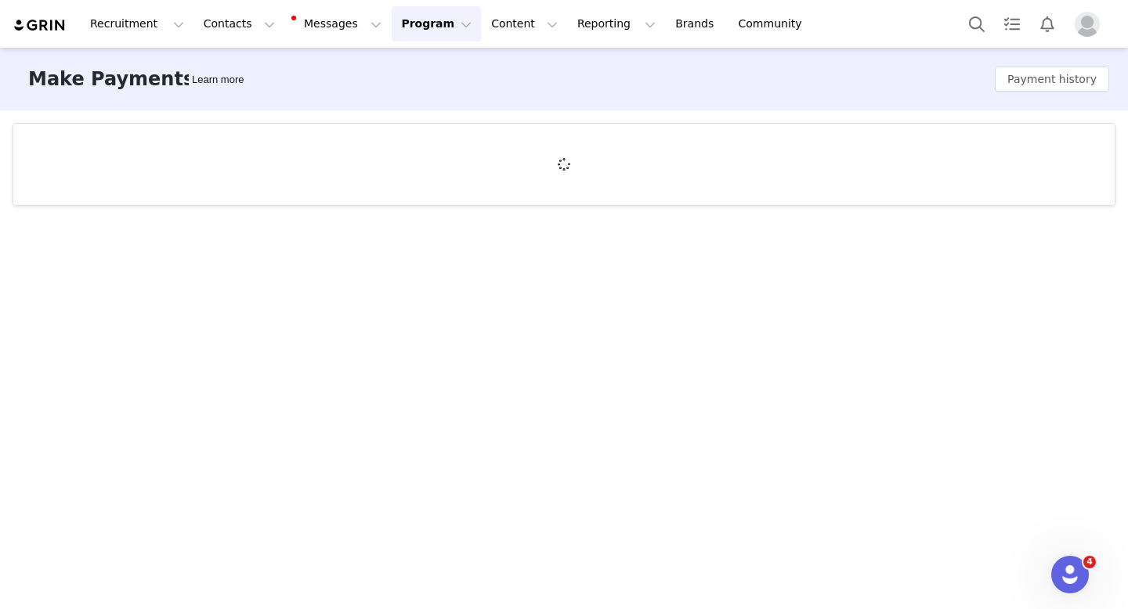
click at [374, 226] on div "Make Payments Learn more Payment history" at bounding box center [564, 327] width 1128 height 559
click at [488, 22] on button "Content Content" at bounding box center [524, 23] width 85 height 35
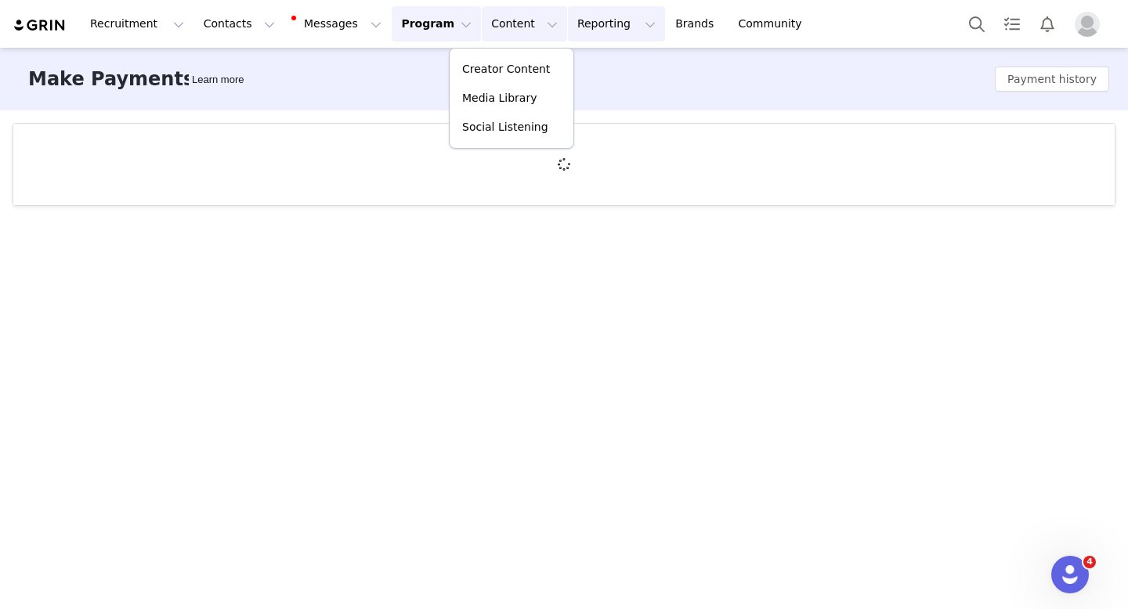
click at [568, 24] on button "Reporting Reporting" at bounding box center [616, 23] width 97 height 35
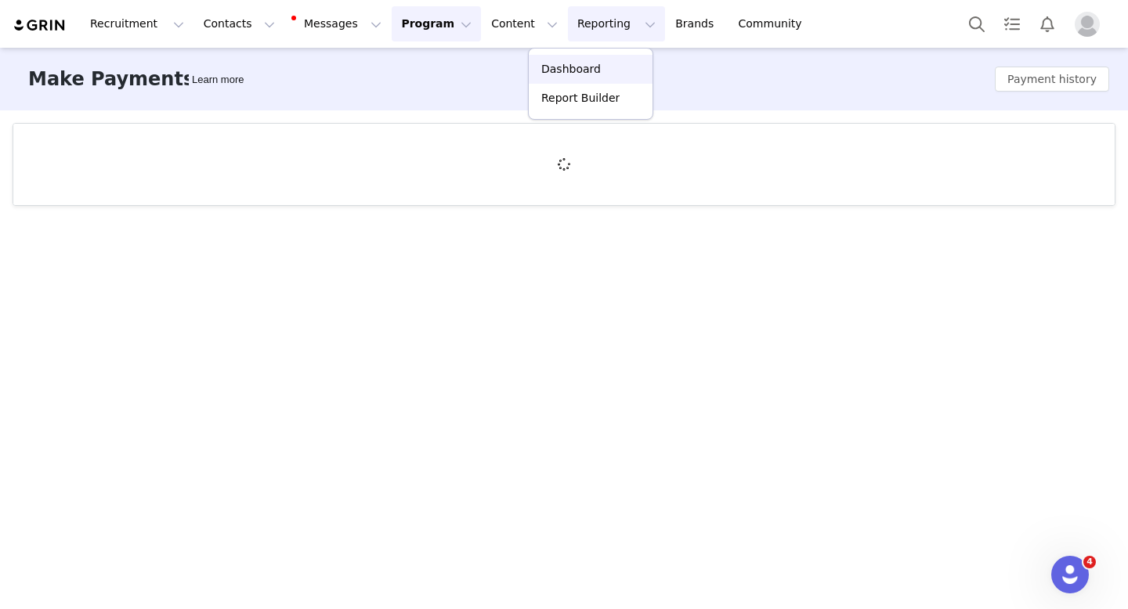
click at [589, 67] on p "Dashboard" at bounding box center [571, 69] width 60 height 16
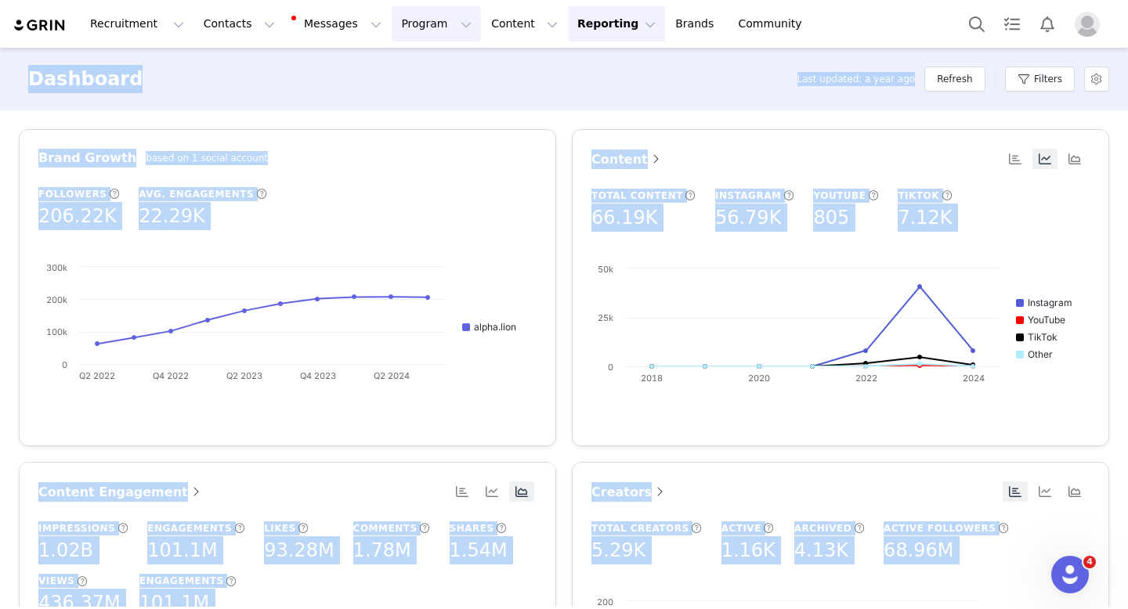
click at [404, 22] on button "Program Program" at bounding box center [436, 23] width 89 height 35
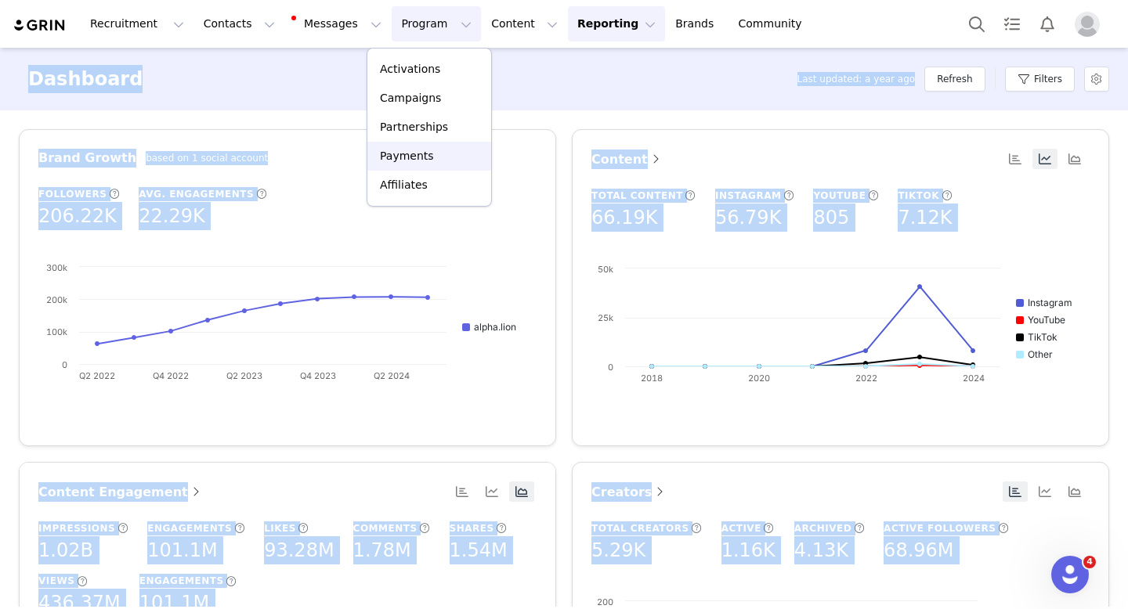
click at [408, 161] on p "Payments" at bounding box center [407, 156] width 54 height 16
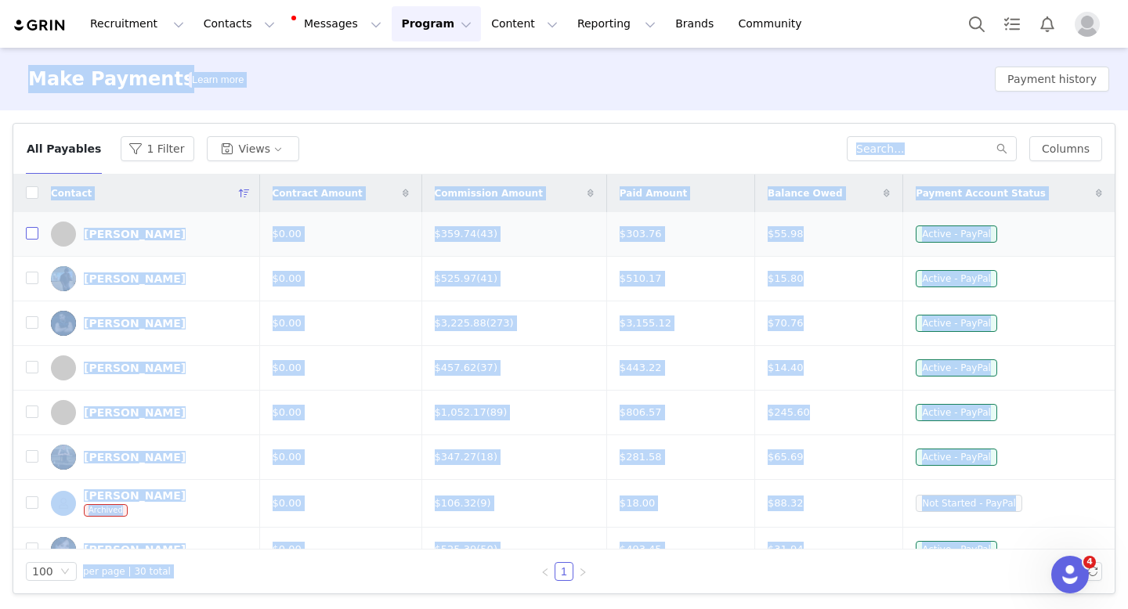
click at [32, 236] on input "checkbox" at bounding box center [32, 233] width 13 height 13
checkbox input "true"
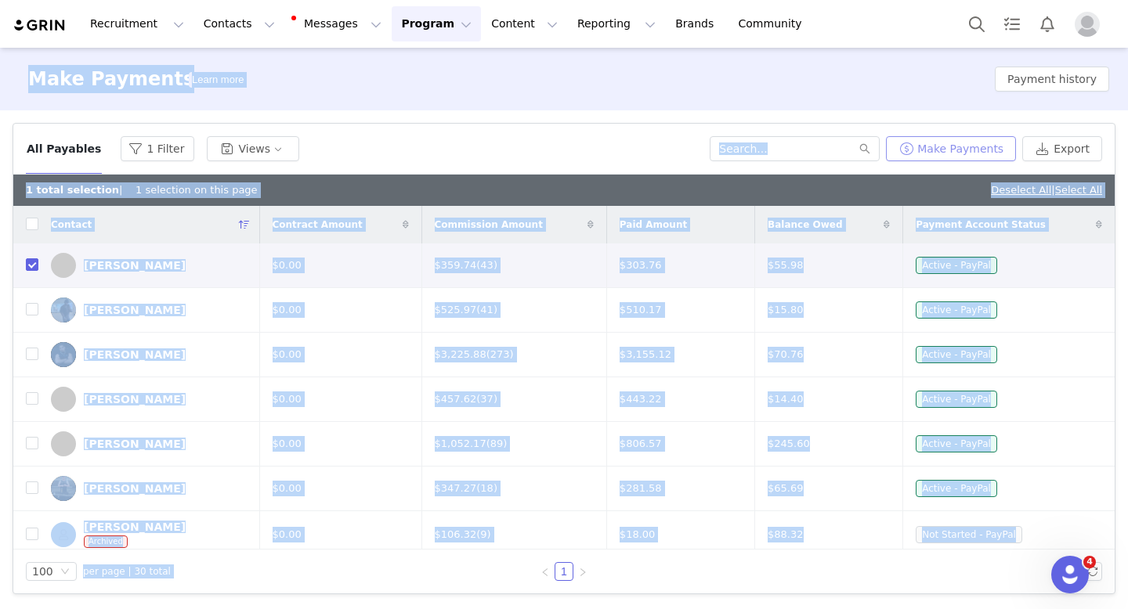
click at [958, 148] on button "Make Payments" at bounding box center [951, 148] width 130 height 25
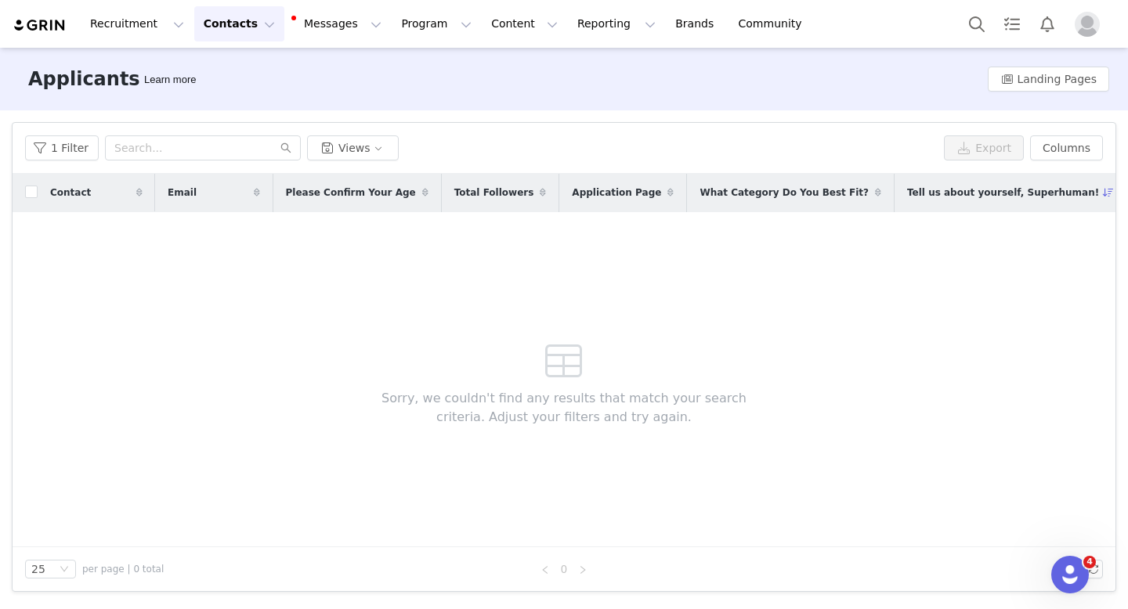
click at [236, 35] on button "Contacts Contacts" at bounding box center [239, 23] width 90 height 35
click at [229, 67] on p "Creators" at bounding box center [219, 69] width 47 height 16
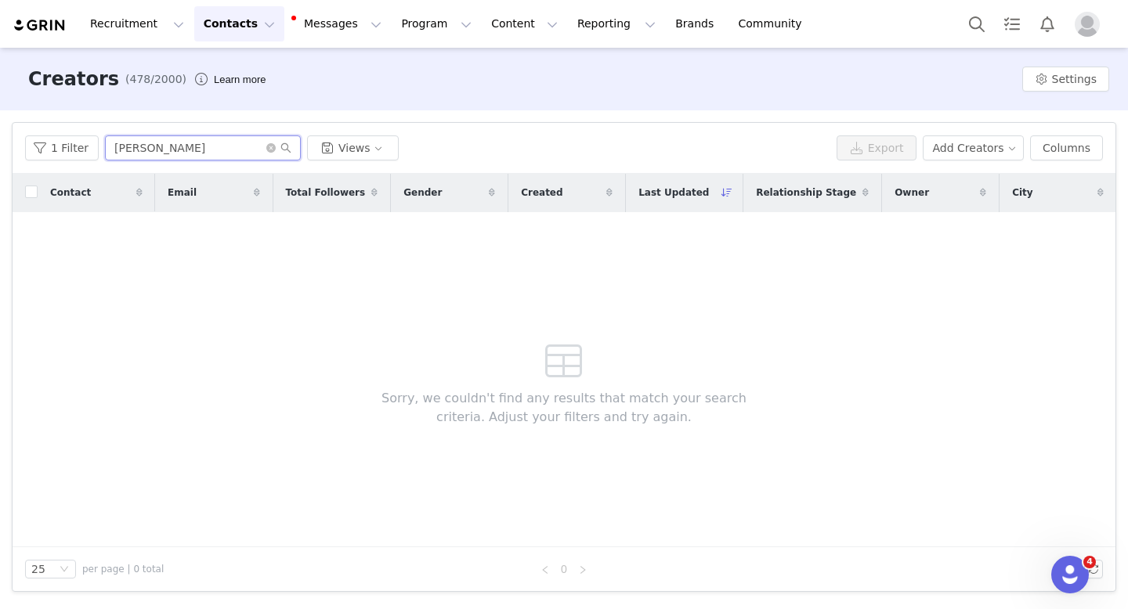
click at [164, 152] on input "[PERSON_NAME]" at bounding box center [203, 147] width 196 height 25
paste input "[PERSON_NAME]"
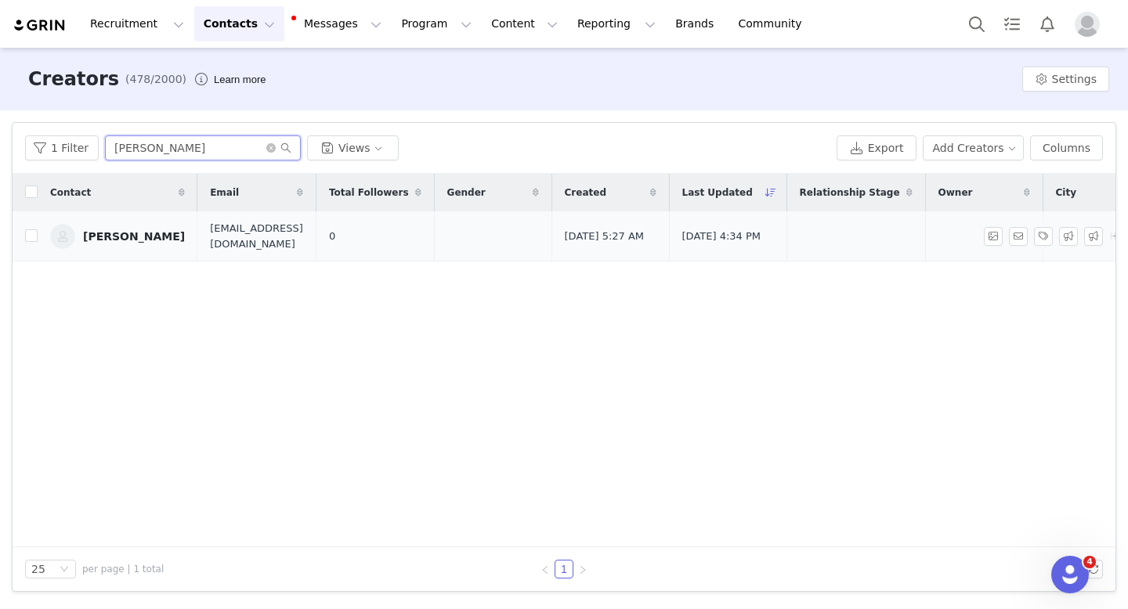
type input "[PERSON_NAME]"
click at [115, 231] on div "[PERSON_NAME]" at bounding box center [134, 236] width 102 height 13
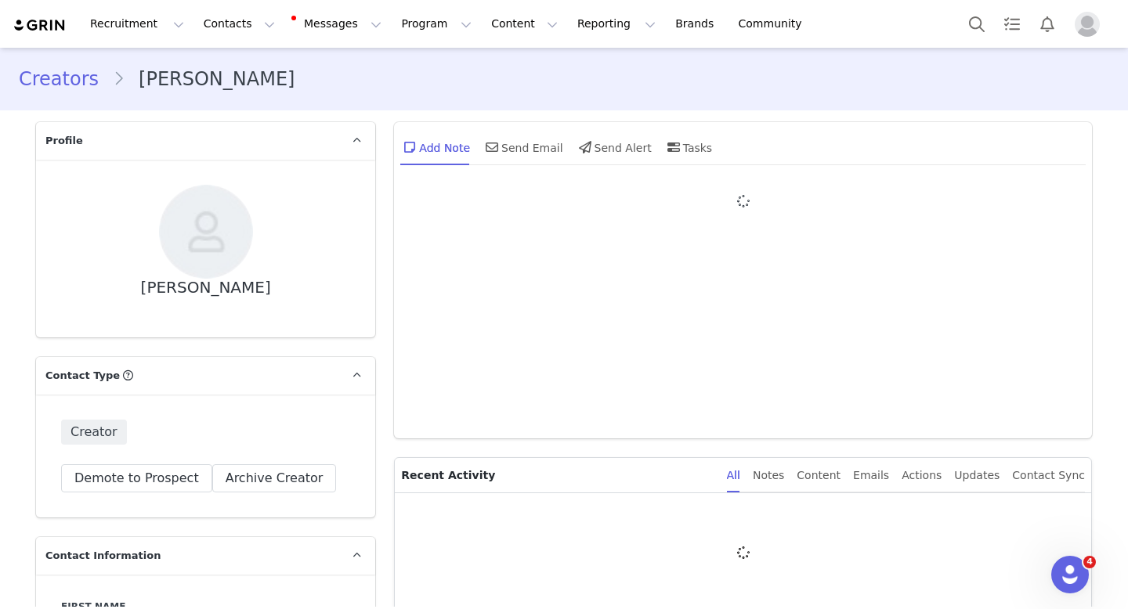
type input "+1 ([GEOGRAPHIC_DATA])"
